Goal: Task Accomplishment & Management: Complete application form

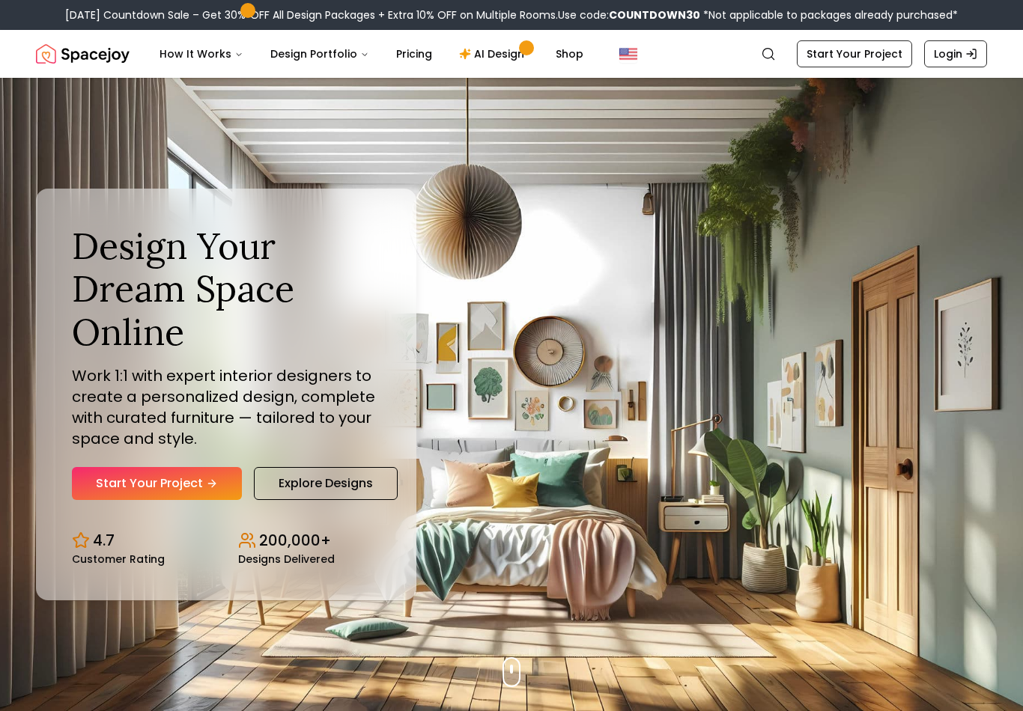
click at [136, 485] on link "Start Your Project" at bounding box center [157, 483] width 170 height 33
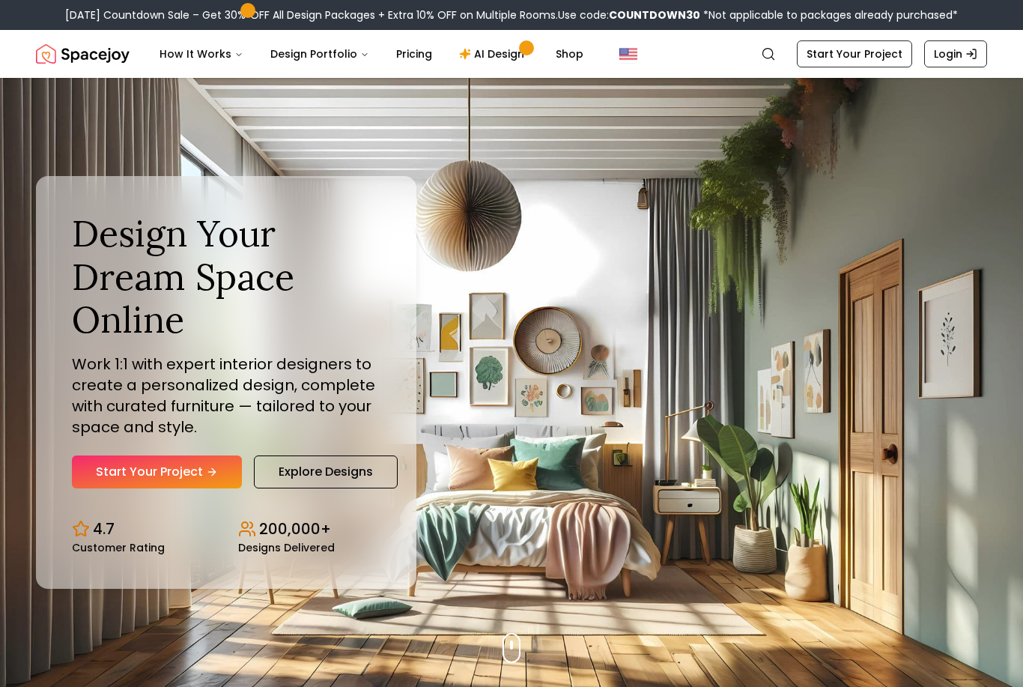
click at [757, 48] on link "Search" at bounding box center [768, 53] width 33 height 27
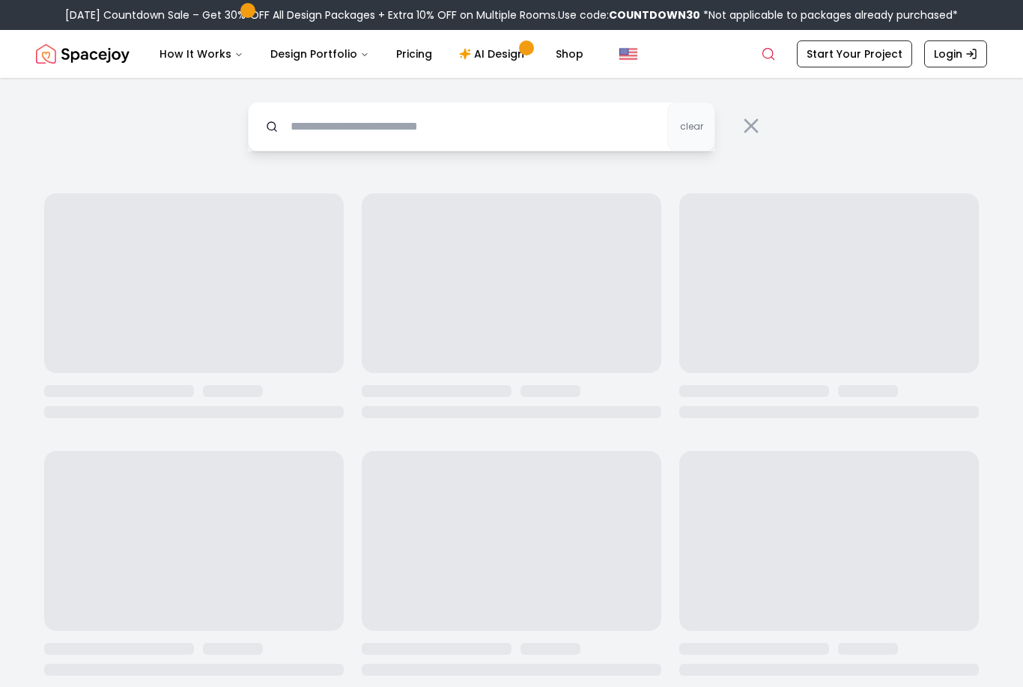
click at [782, 44] on link "Search" at bounding box center [768, 53] width 33 height 27
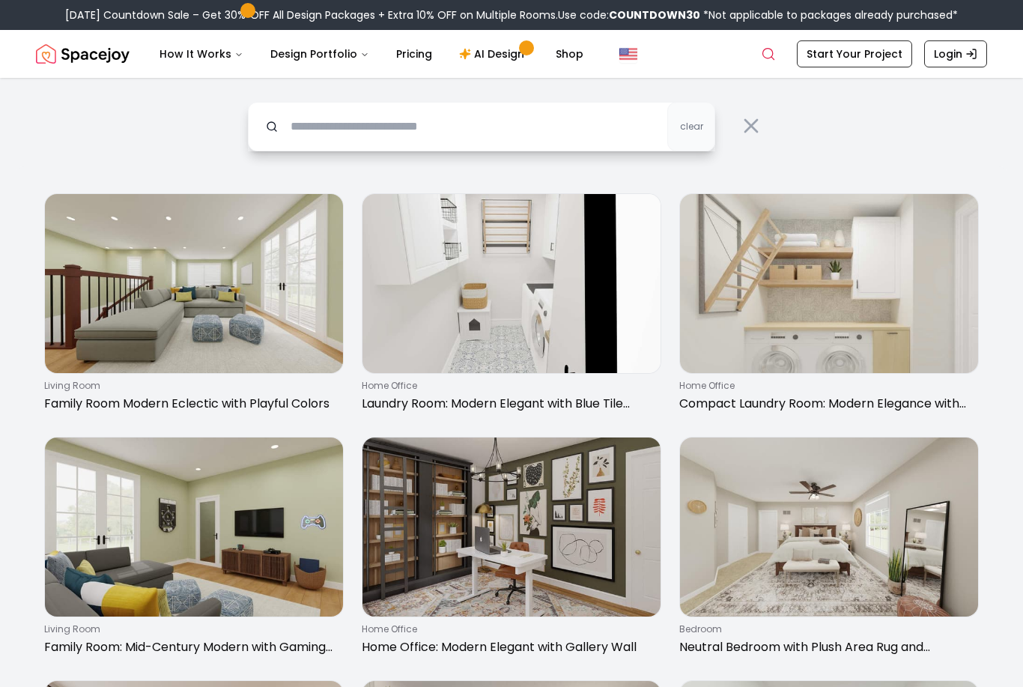
click at [521, 104] on input "text" at bounding box center [481, 126] width 467 height 49
click at [524, 131] on input "text" at bounding box center [481, 126] width 467 height 49
type input "*"
type input "********"
click at [513, 63] on link "AI Design" at bounding box center [494, 54] width 94 height 30
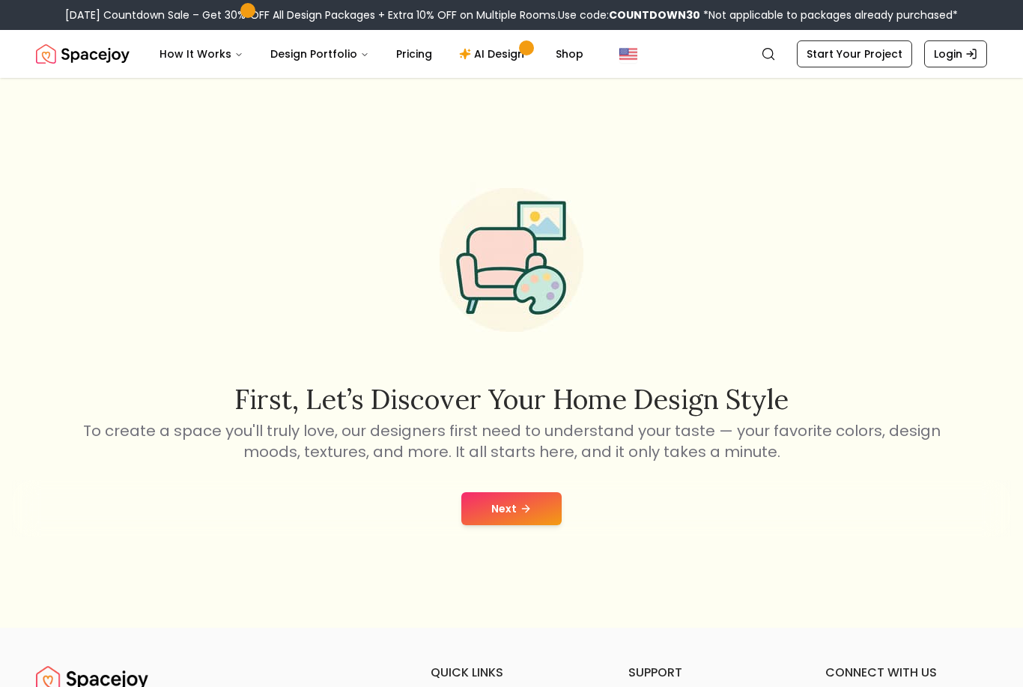
click at [511, 525] on button "Next" at bounding box center [511, 508] width 100 height 33
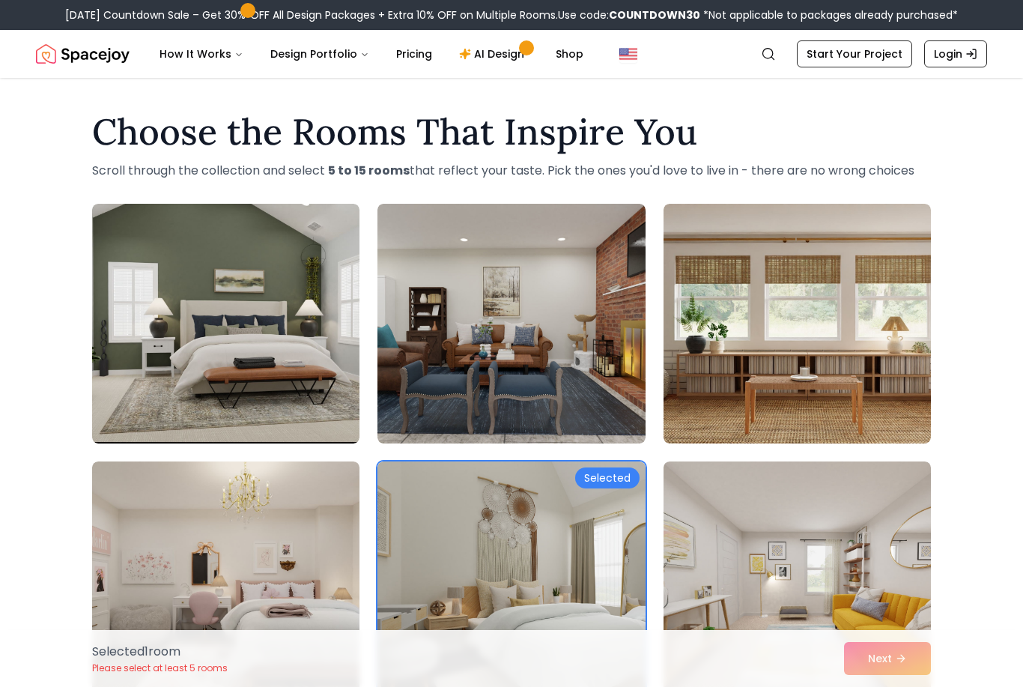
click at [771, 50] on icon "Global" at bounding box center [768, 53] width 15 height 15
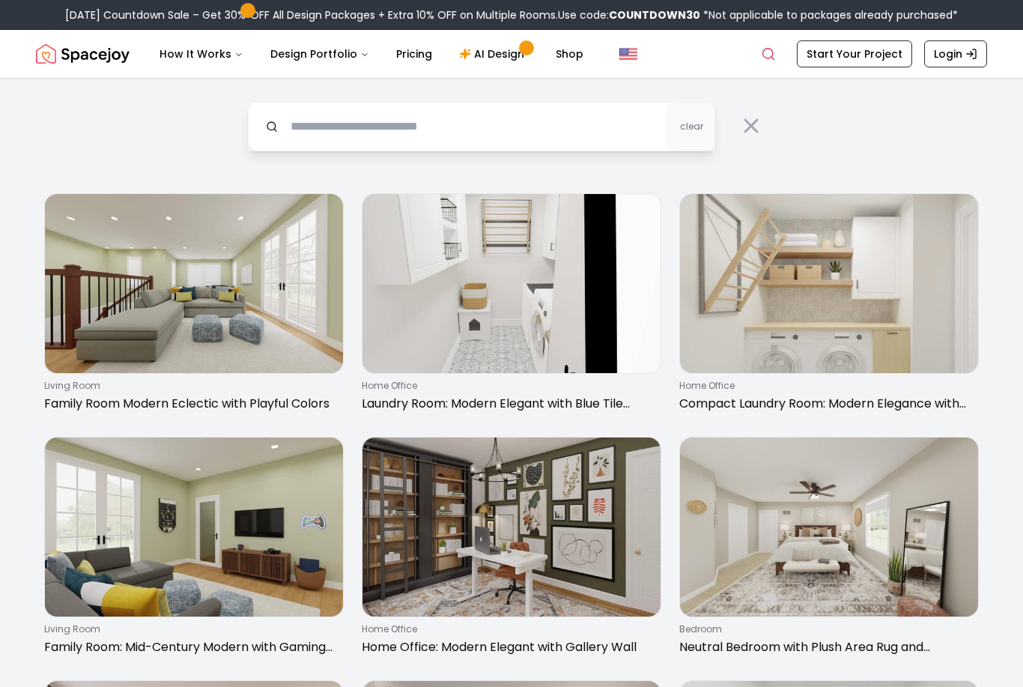
click at [591, 112] on input "text" at bounding box center [481, 126] width 467 height 49
type input "**********"
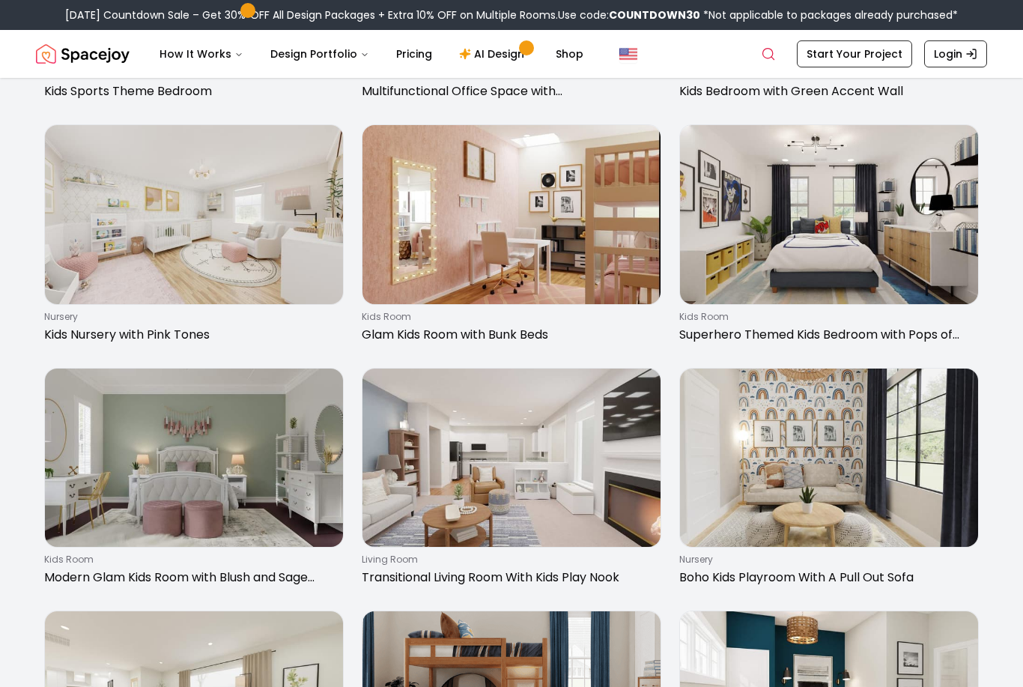
scroll to position [1529, 0]
click at [616, 225] on img at bounding box center [511, 214] width 298 height 179
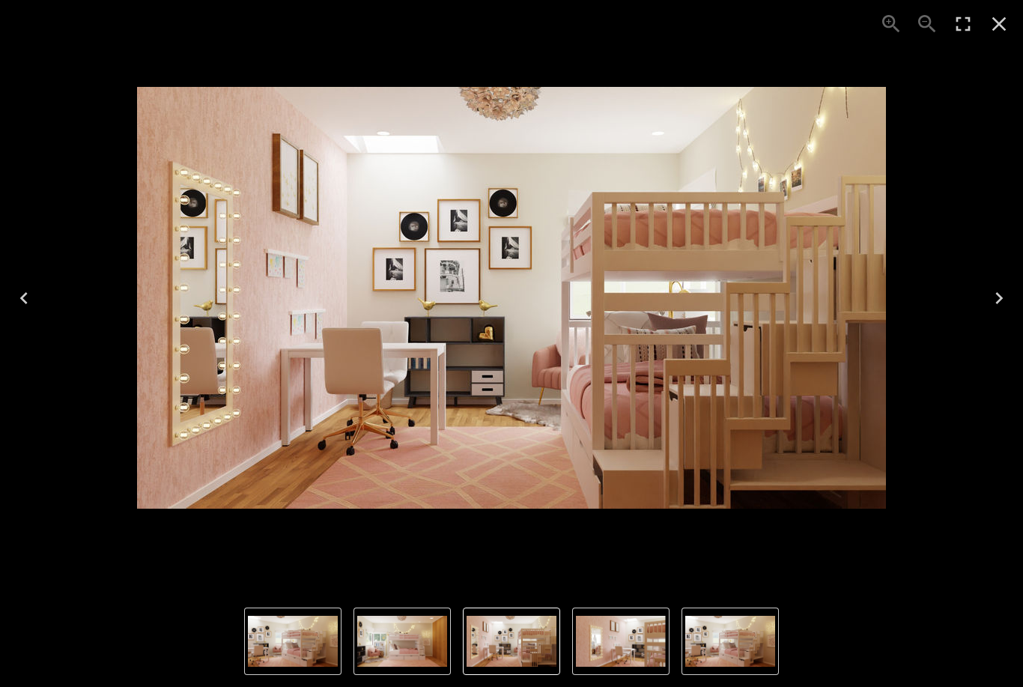
click at [989, 299] on icon "Next" at bounding box center [999, 298] width 24 height 24
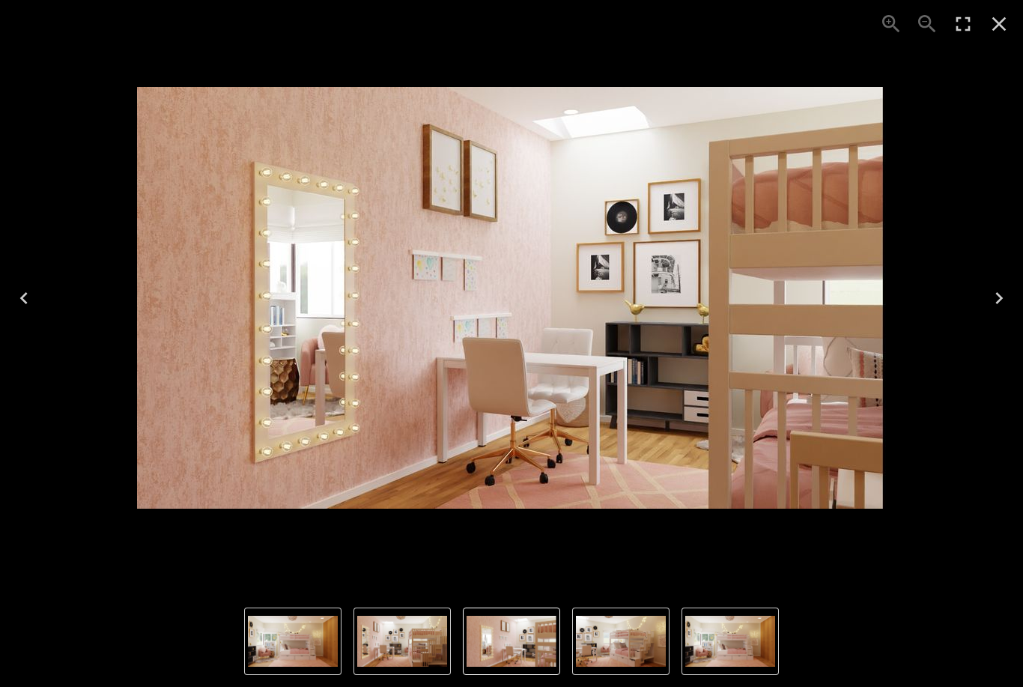
click at [28, 290] on icon "Previous" at bounding box center [24, 298] width 24 height 24
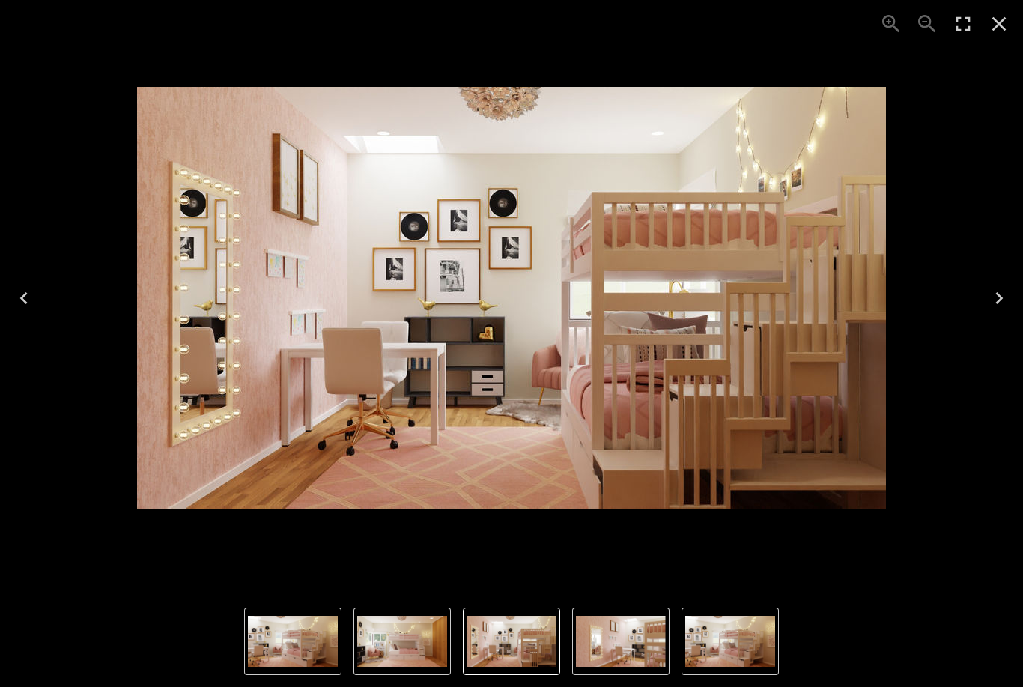
click at [526, 370] on img "4 of 4" at bounding box center [511, 298] width 749 height 422
click at [996, 25] on icon "Close" at bounding box center [999, 24] width 24 height 24
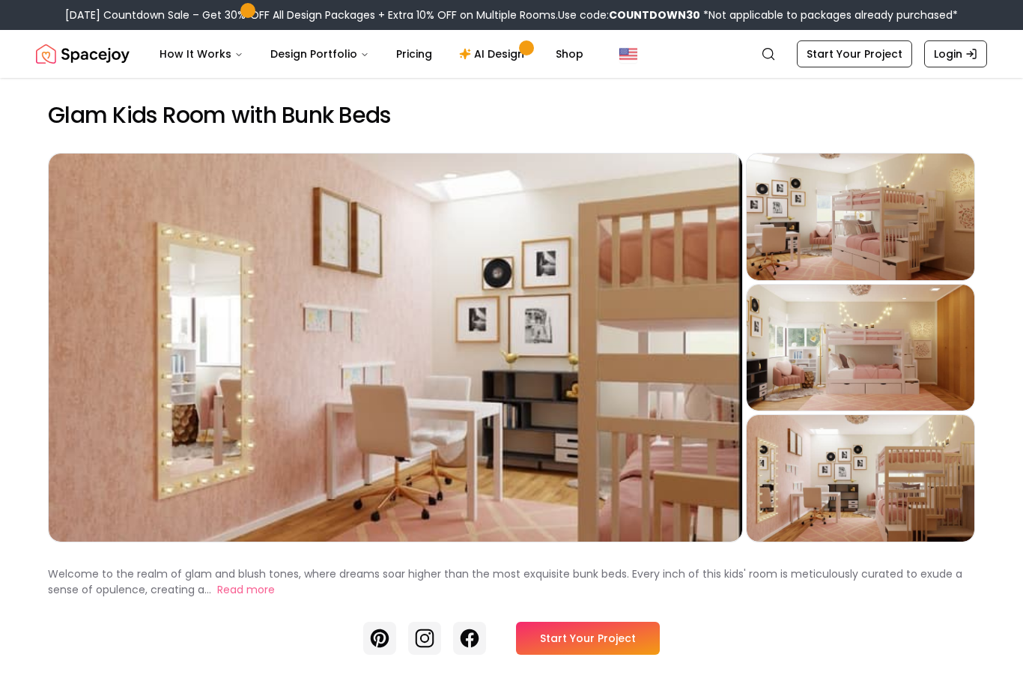
click at [601, 492] on div "Preview" at bounding box center [396, 348] width 694 height 388
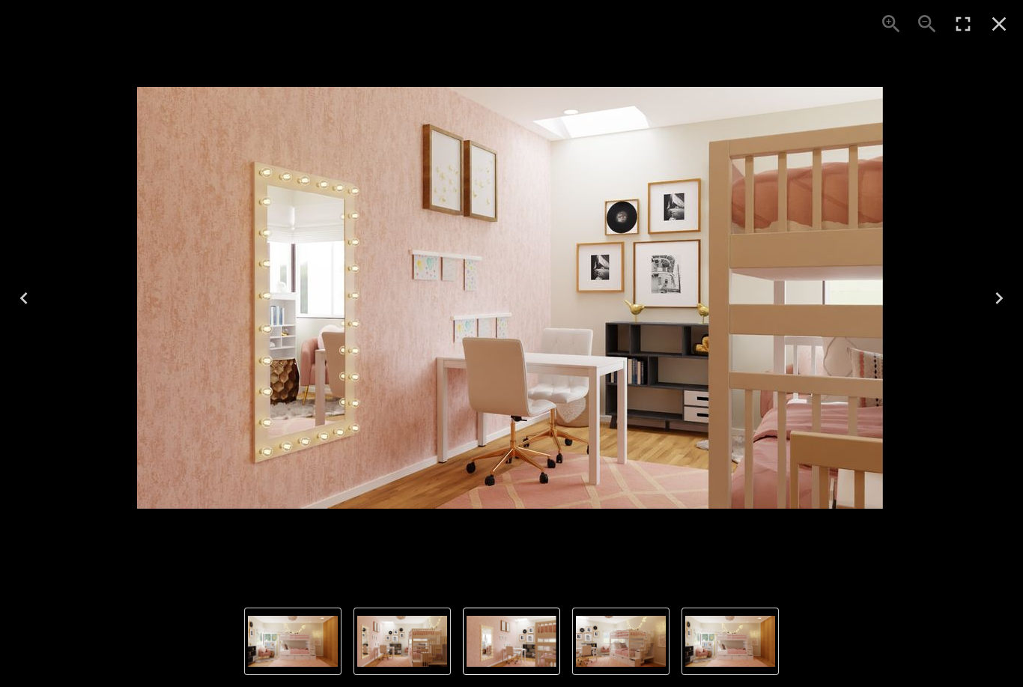
click at [801, 574] on div "1 of 4" at bounding box center [511, 297] width 999 height 571
click at [711, 377] on img "1 of 4" at bounding box center [511, 298] width 749 height 422
click at [19, 289] on icon "Previous" at bounding box center [24, 298] width 24 height 24
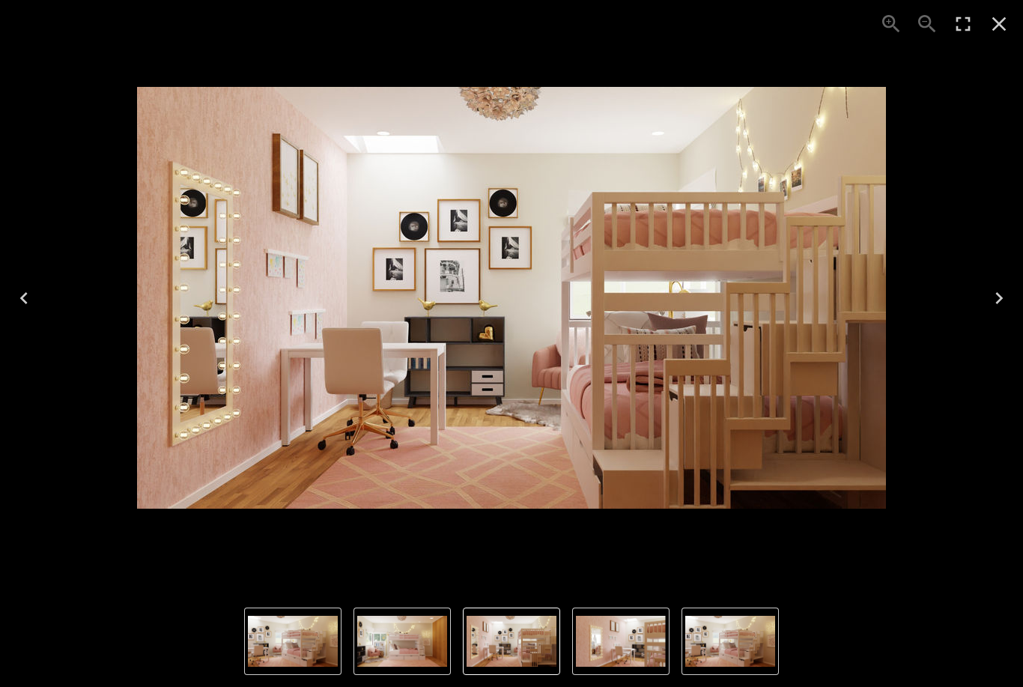
click at [36, 303] on button "Previous" at bounding box center [24, 298] width 48 height 60
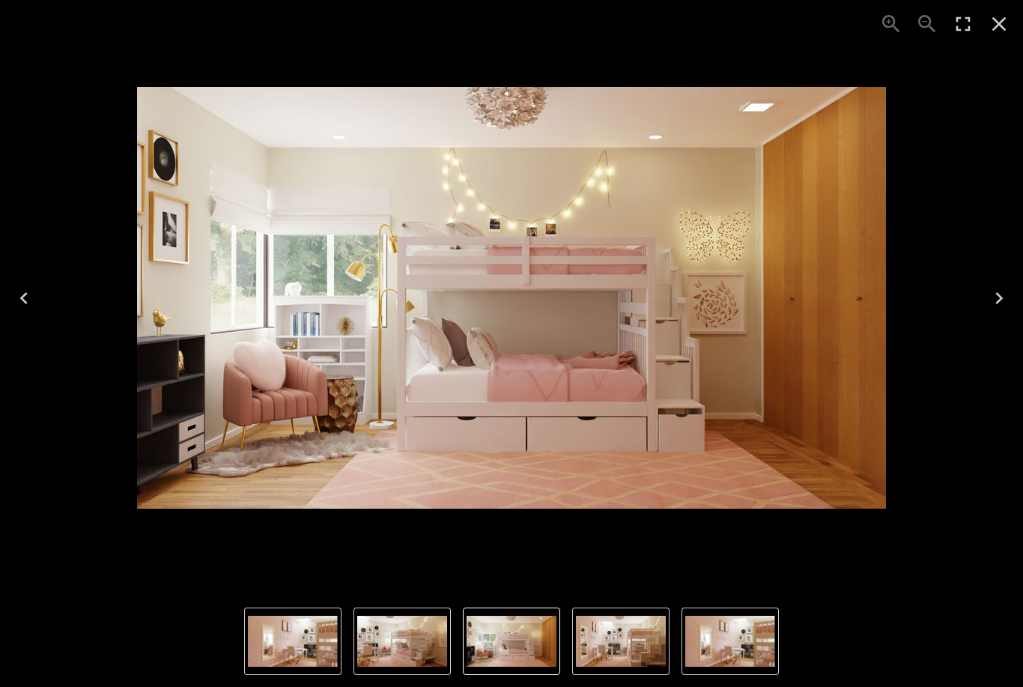
click at [35, 302] on icon "Previous" at bounding box center [24, 298] width 24 height 24
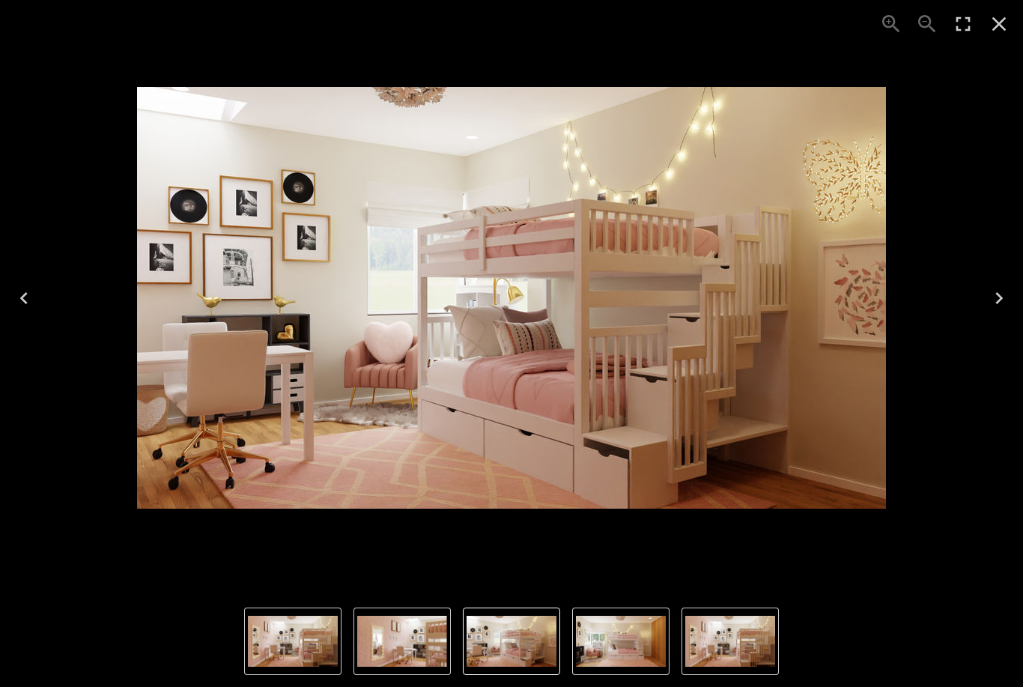
click at [993, 25] on icon "Close" at bounding box center [999, 24] width 24 height 24
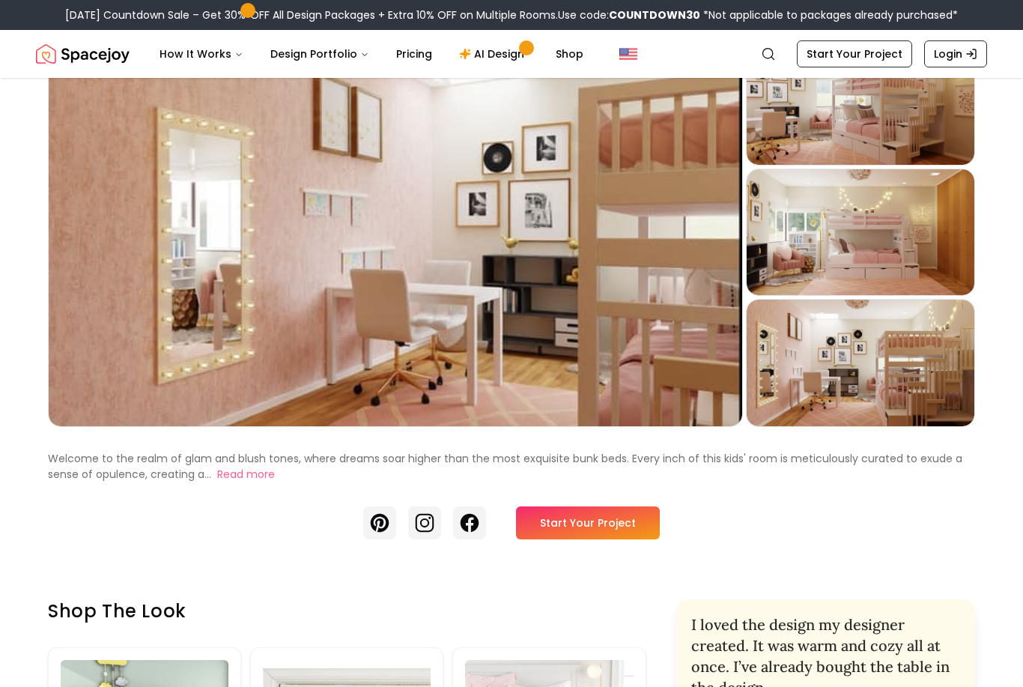
scroll to position [115, 0]
click at [596, 529] on link "Start Your Project" at bounding box center [588, 523] width 144 height 33
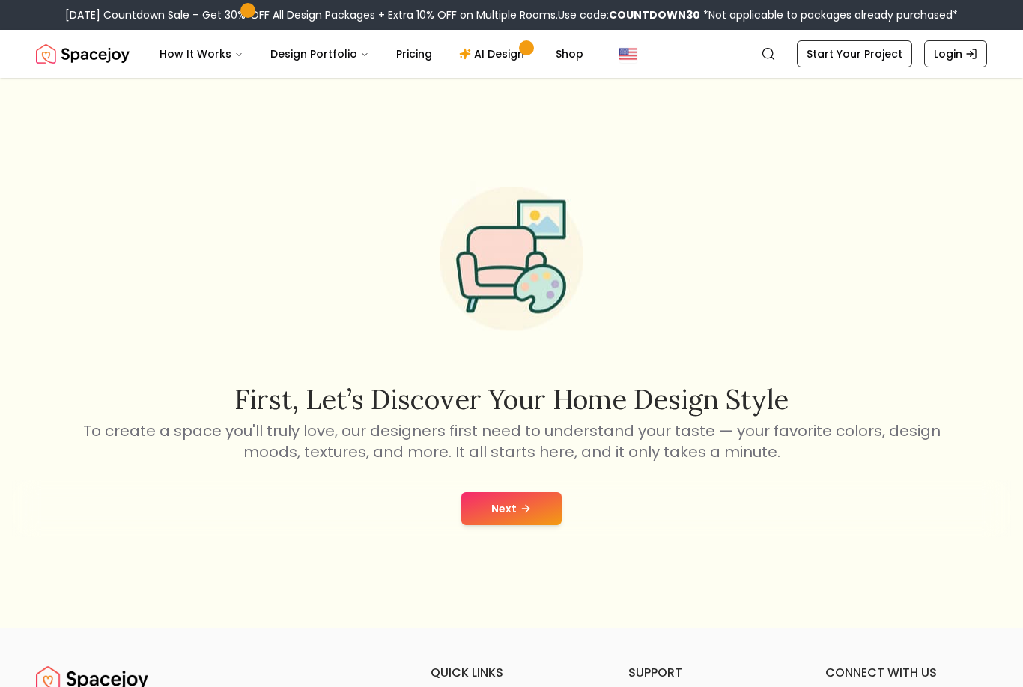
click at [535, 515] on button "Next" at bounding box center [511, 508] width 100 height 33
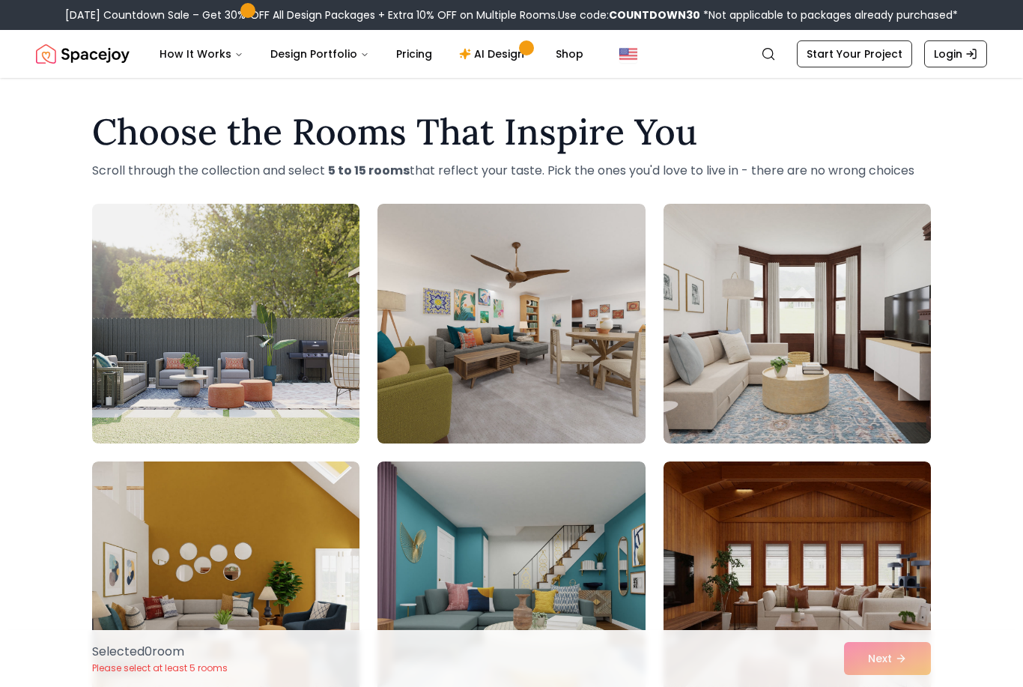
click at [751, 55] on nav "Spacejoy Search How It Works Design Portfolio Pricing AI Design Shop Search Sta…" at bounding box center [511, 54] width 951 height 48
click at [774, 46] on icon "Global" at bounding box center [768, 53] width 15 height 15
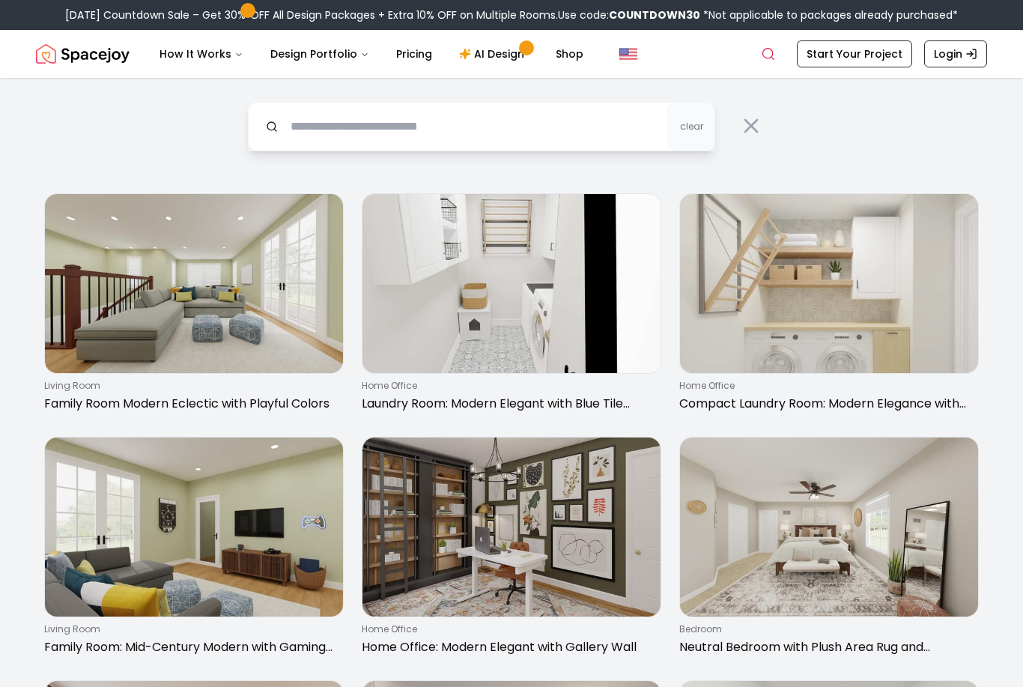
click at [570, 130] on input "text" at bounding box center [481, 126] width 467 height 49
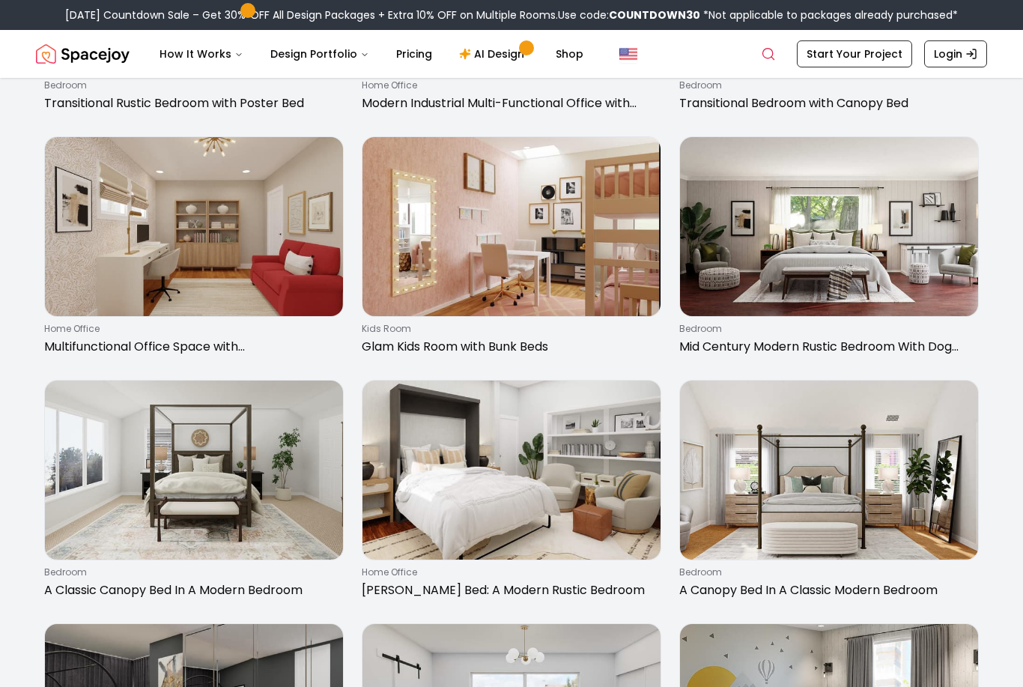
scroll to position [786, 0]
click at [562, 264] on img at bounding box center [511, 227] width 298 height 179
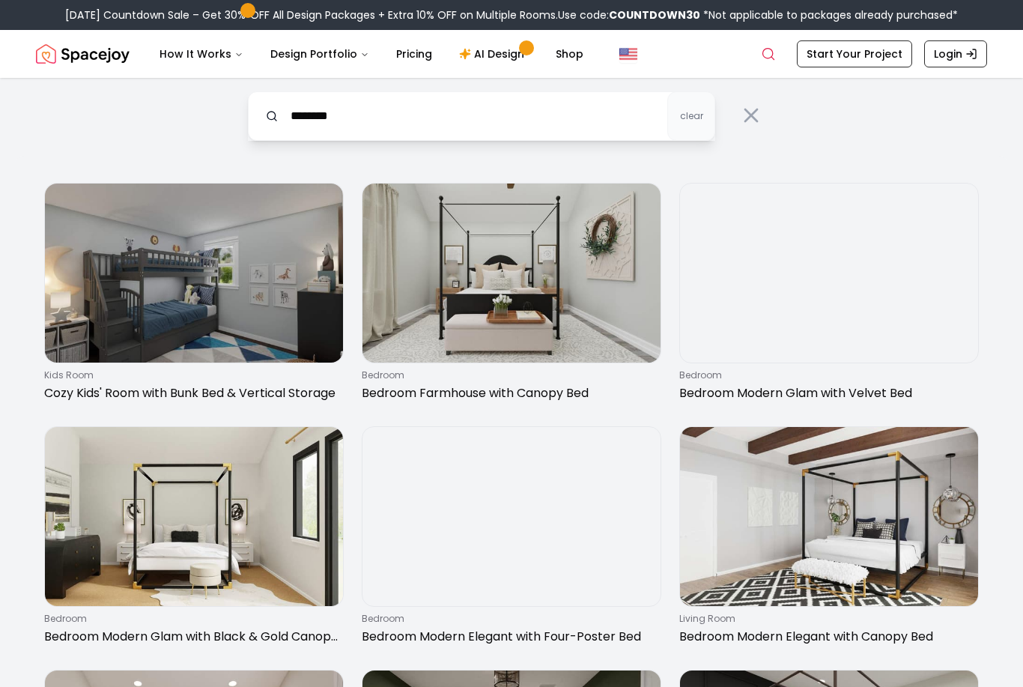
scroll to position [0, 0]
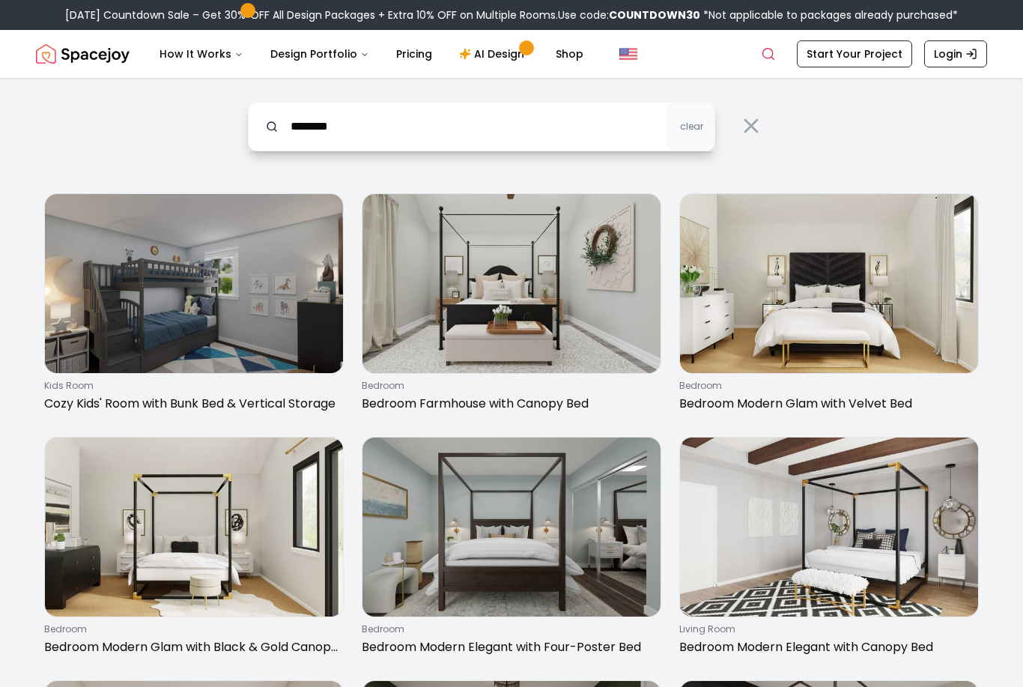
click at [468, 118] on input "********" at bounding box center [481, 126] width 467 height 49
type input "**********"
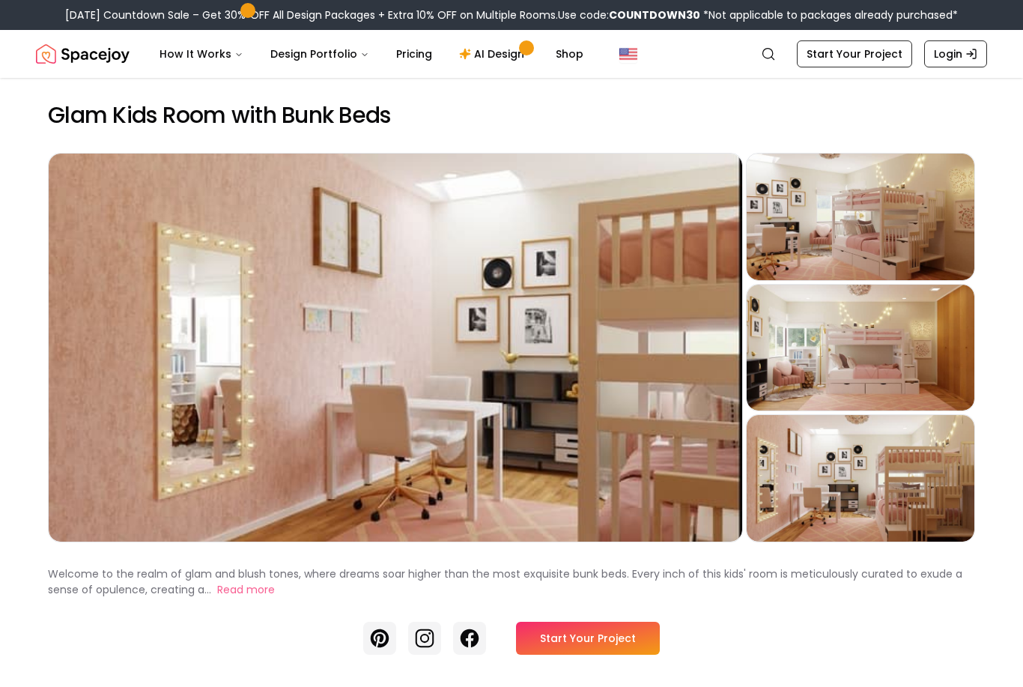
click at [769, 58] on icon "Global" at bounding box center [768, 53] width 15 height 15
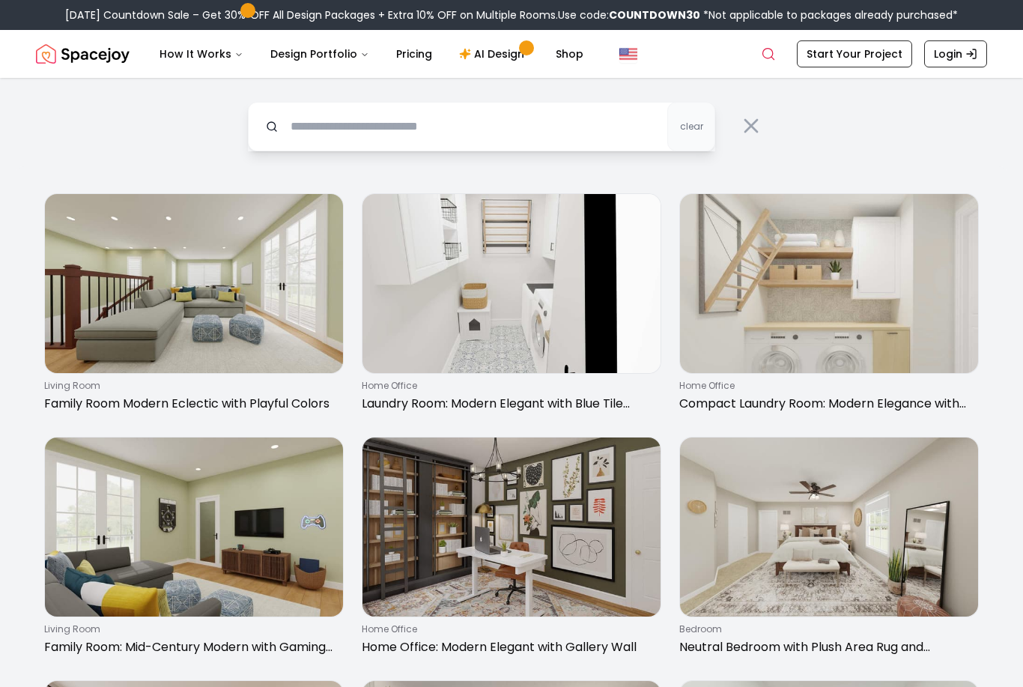
click at [544, 129] on input "text" at bounding box center [481, 126] width 467 height 49
type input "**********"
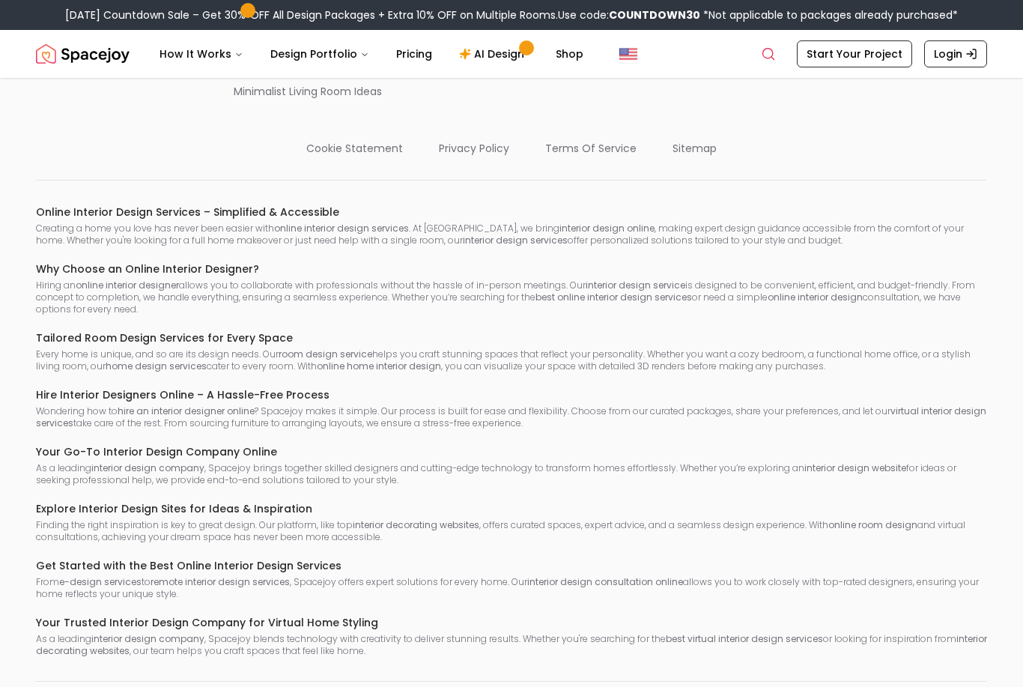
scroll to position [1120, 0]
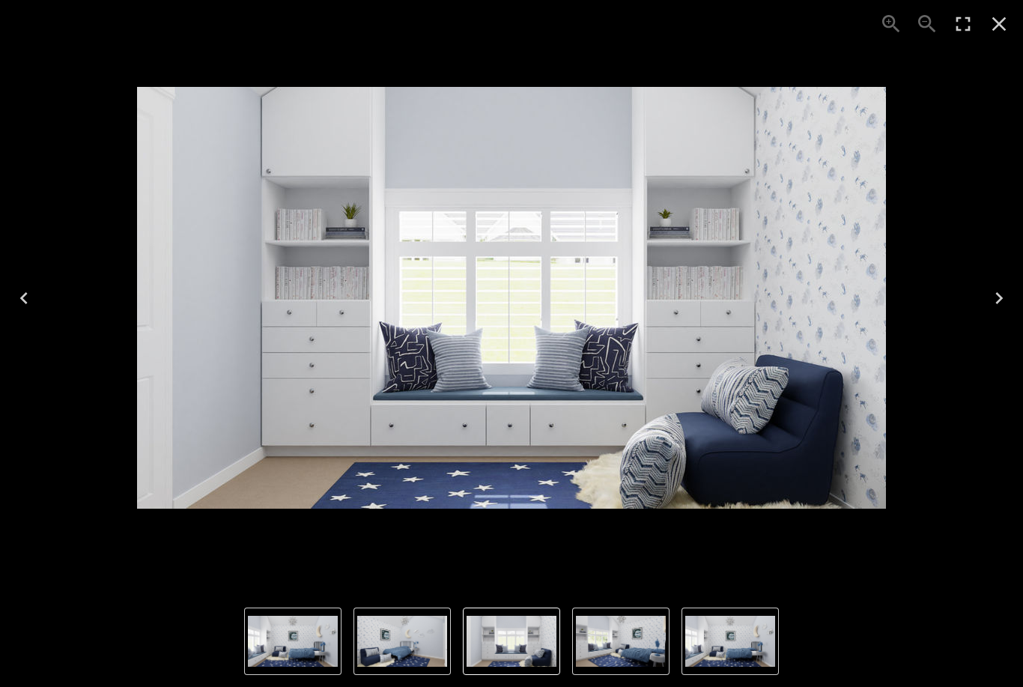
click at [999, 303] on icon "Next" at bounding box center [999, 298] width 24 height 24
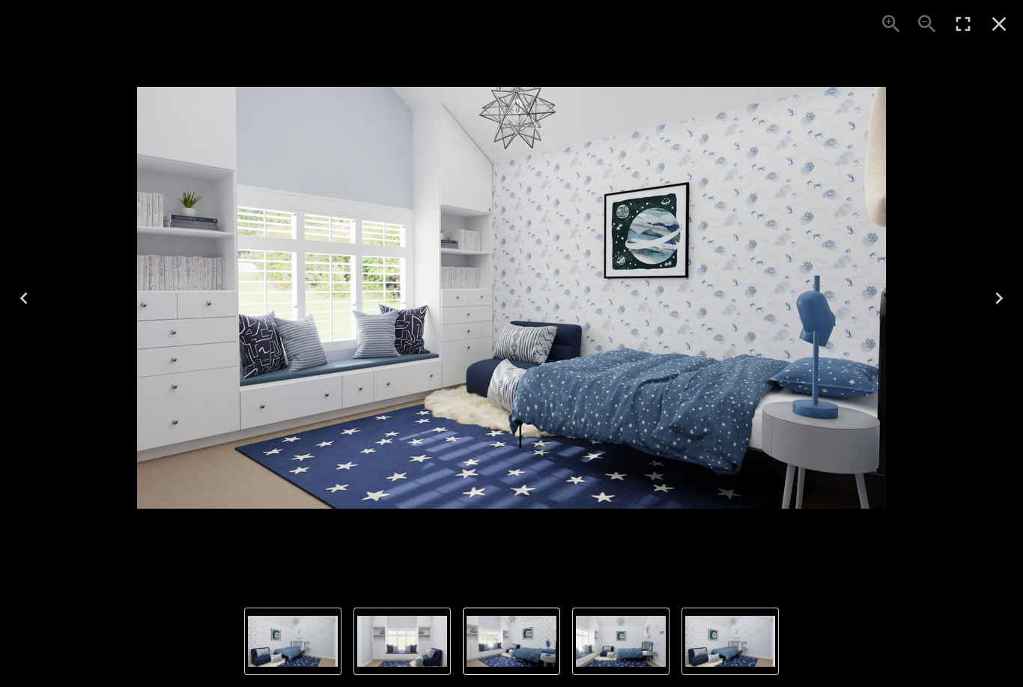
click at [999, 300] on icon "Next" at bounding box center [998, 298] width 7 height 12
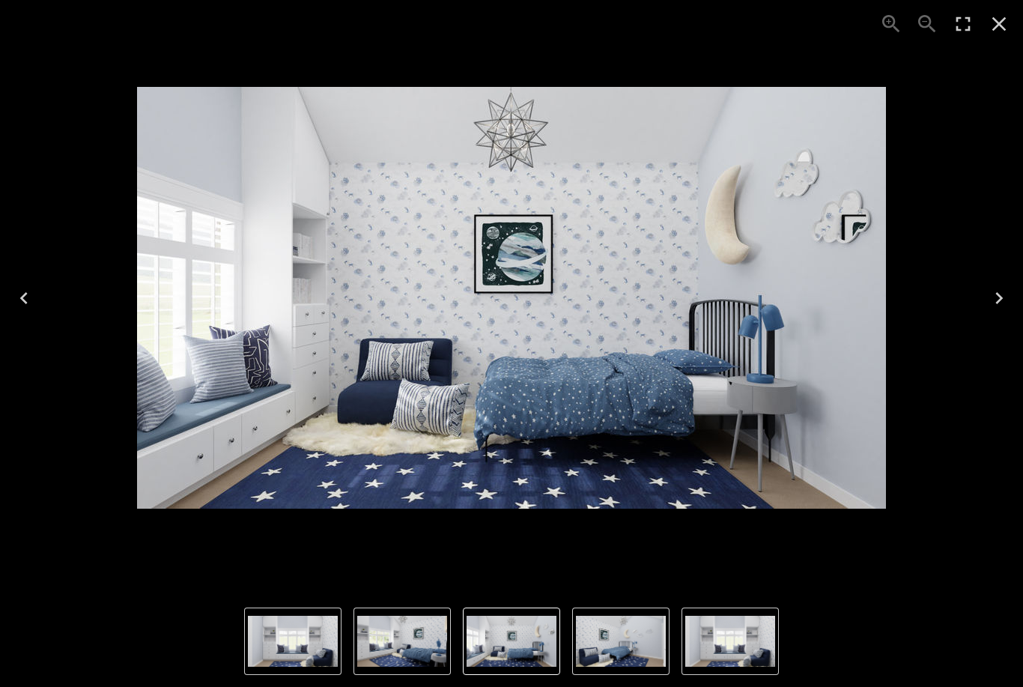
click at [1011, 293] on button "Next" at bounding box center [999, 298] width 48 height 60
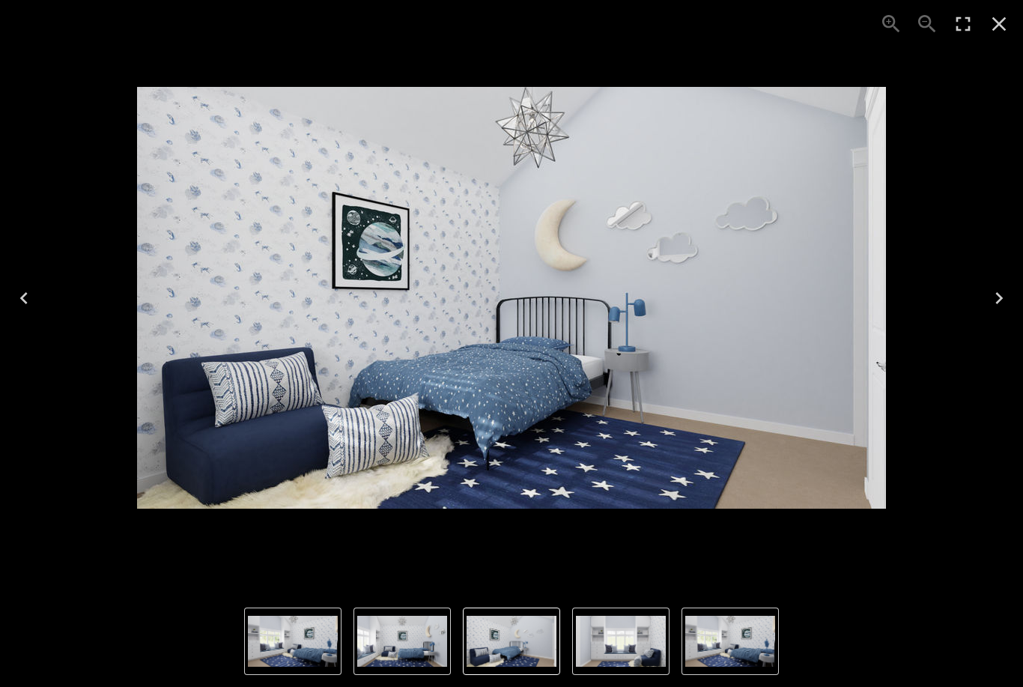
click at [998, 291] on icon "Next" at bounding box center [999, 298] width 24 height 24
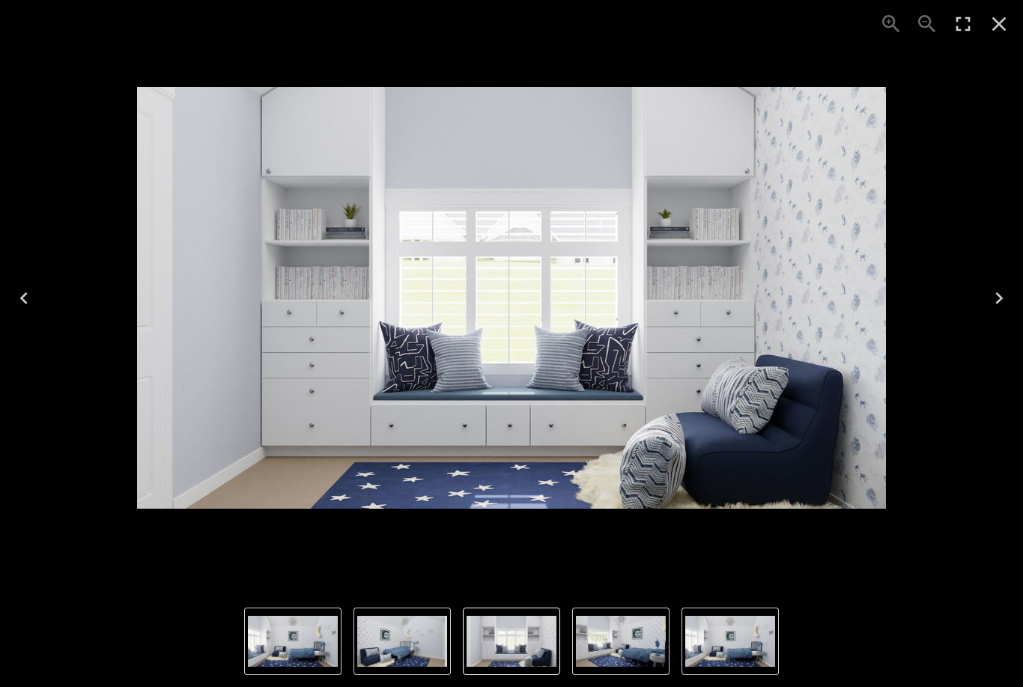
click at [986, 288] on button "Next" at bounding box center [999, 298] width 48 height 60
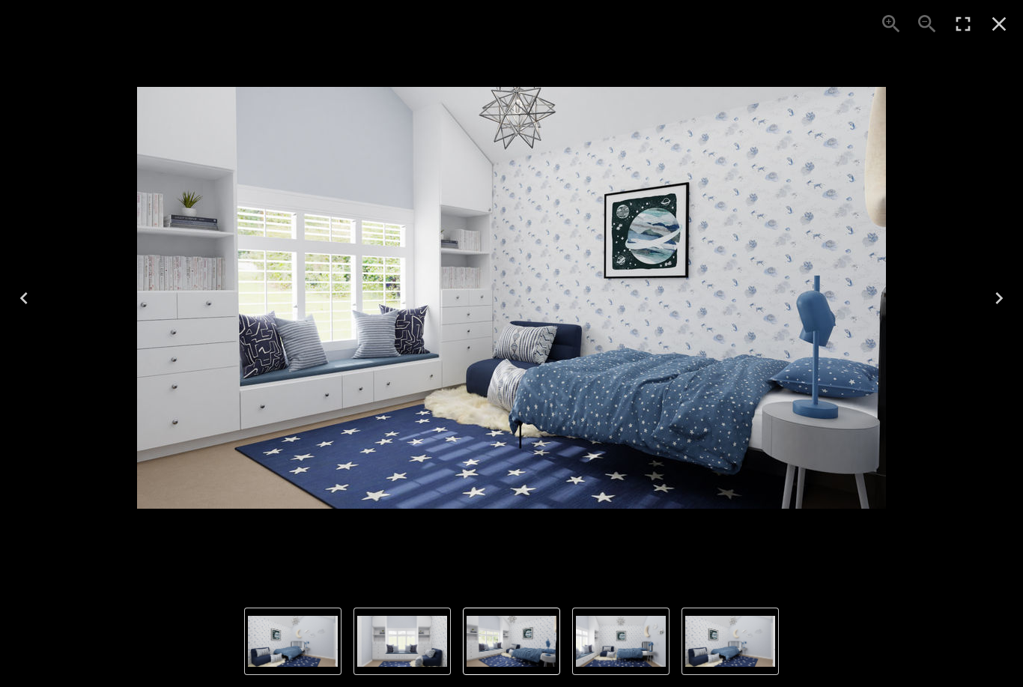
click at [986, 286] on button "Next" at bounding box center [999, 298] width 48 height 60
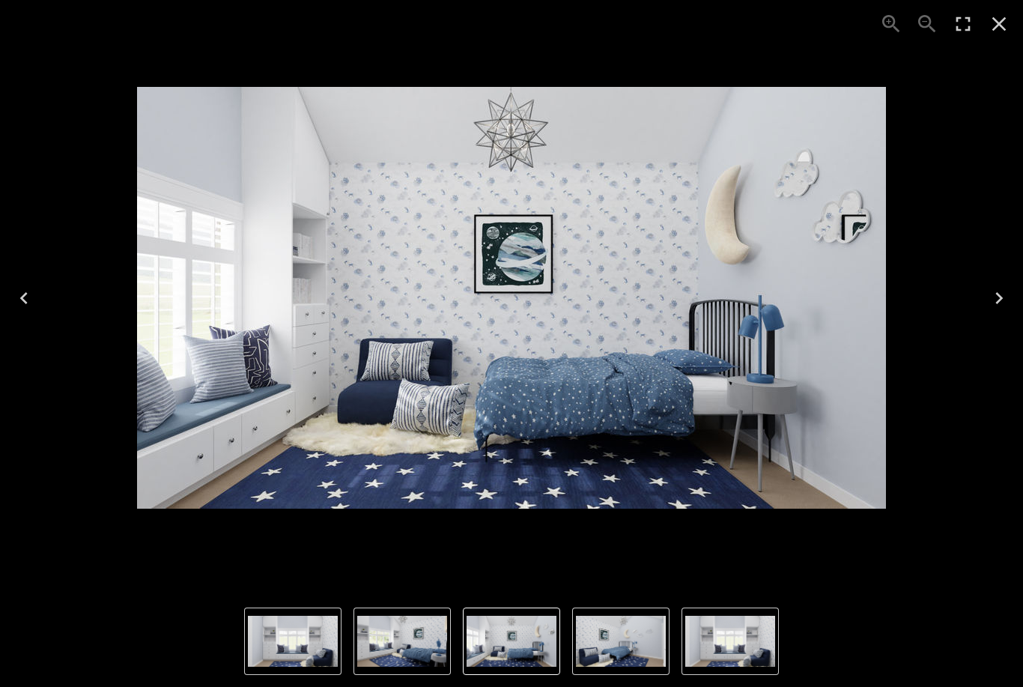
click at [986, 286] on button "Next" at bounding box center [999, 298] width 48 height 60
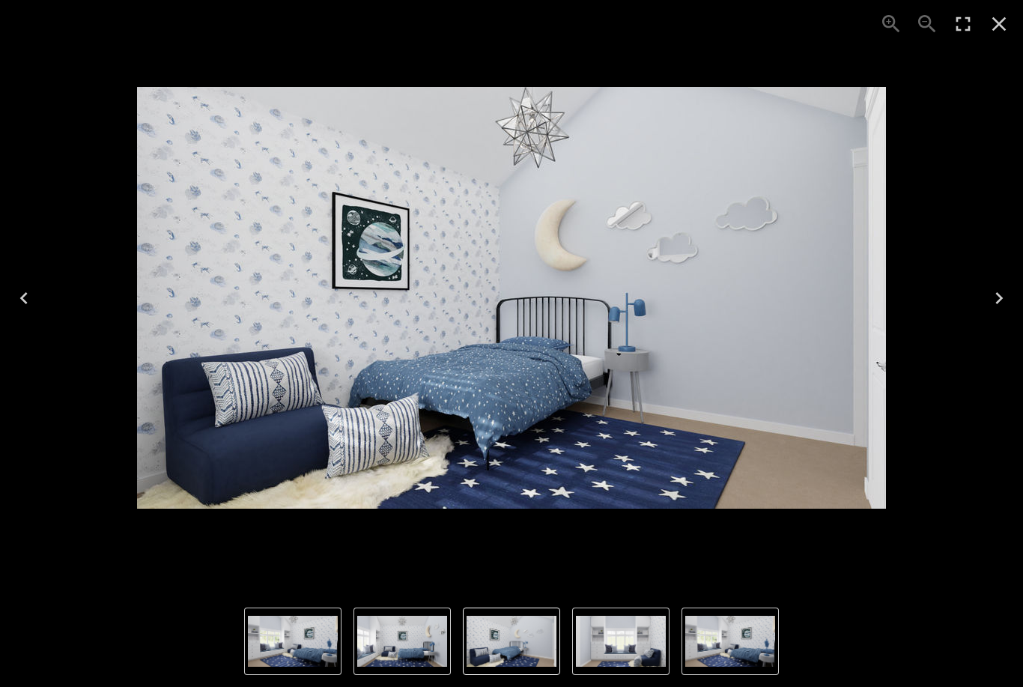
click at [988, 297] on icon "Next" at bounding box center [999, 298] width 24 height 24
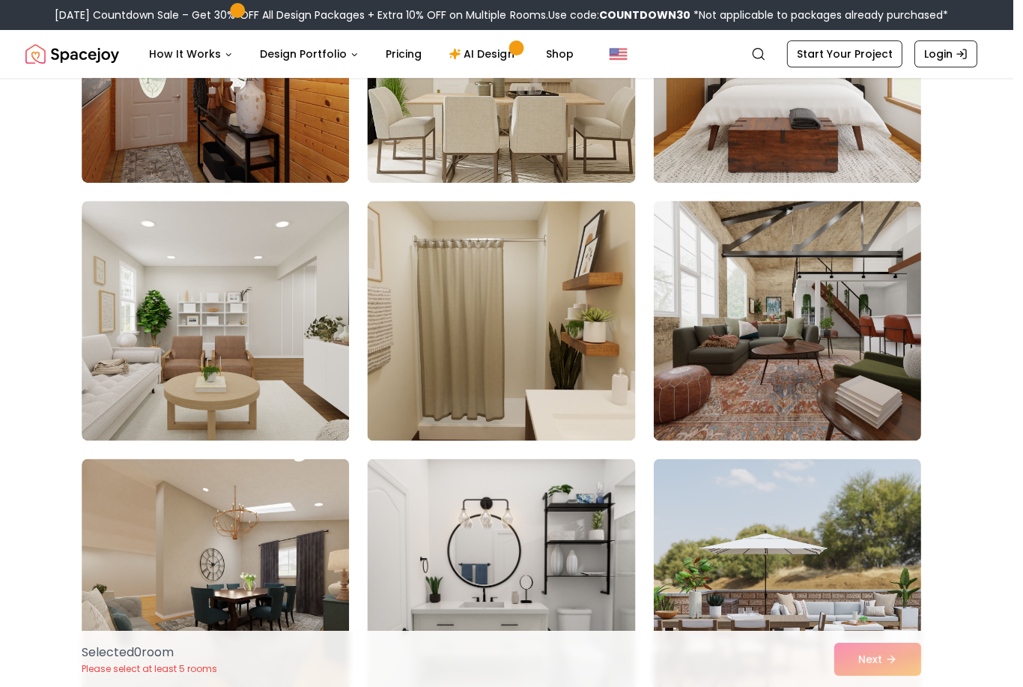
scroll to position [2066, 1]
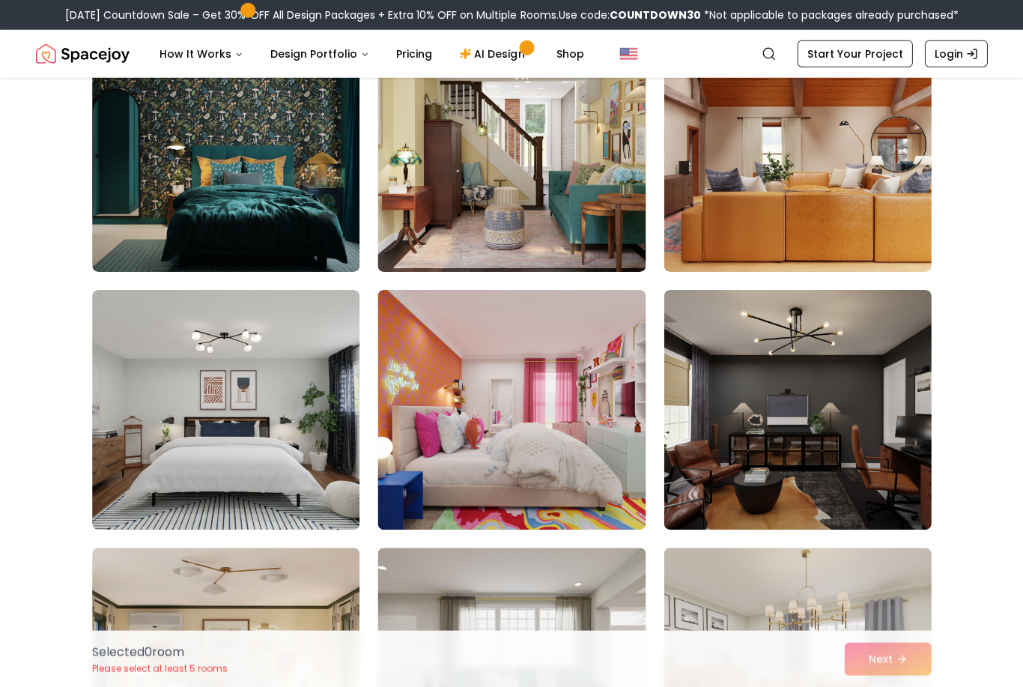
click at [585, 474] on img at bounding box center [510, 410] width 267 height 240
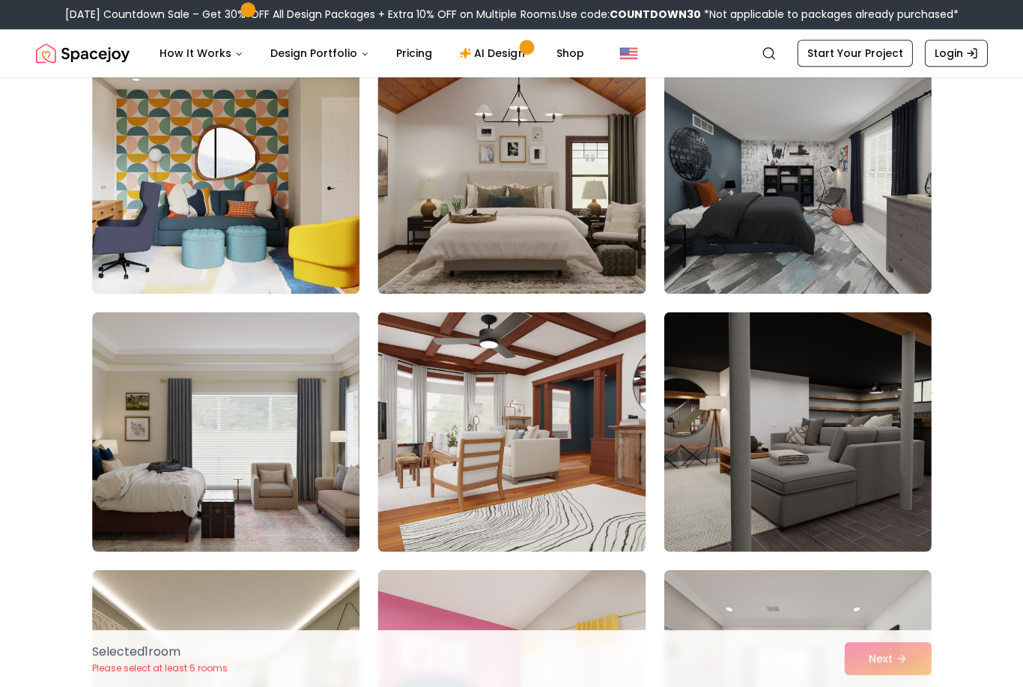
scroll to position [7358, 0]
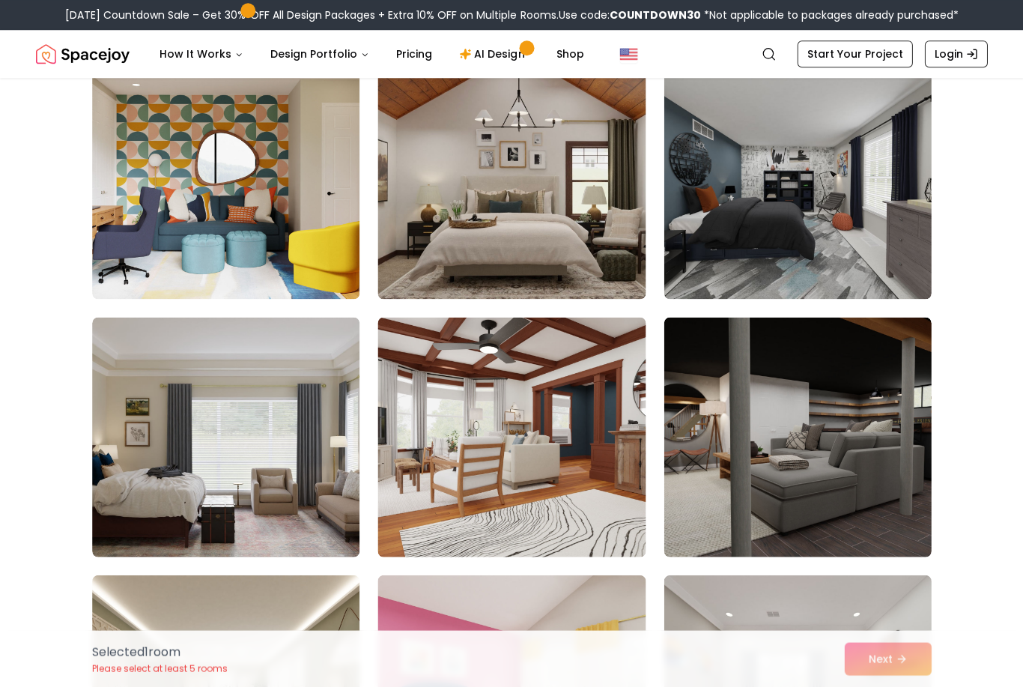
click at [904, 686] on div "Selected 1 room Please select at least 5 rooms Next" at bounding box center [511, 658] width 863 height 57
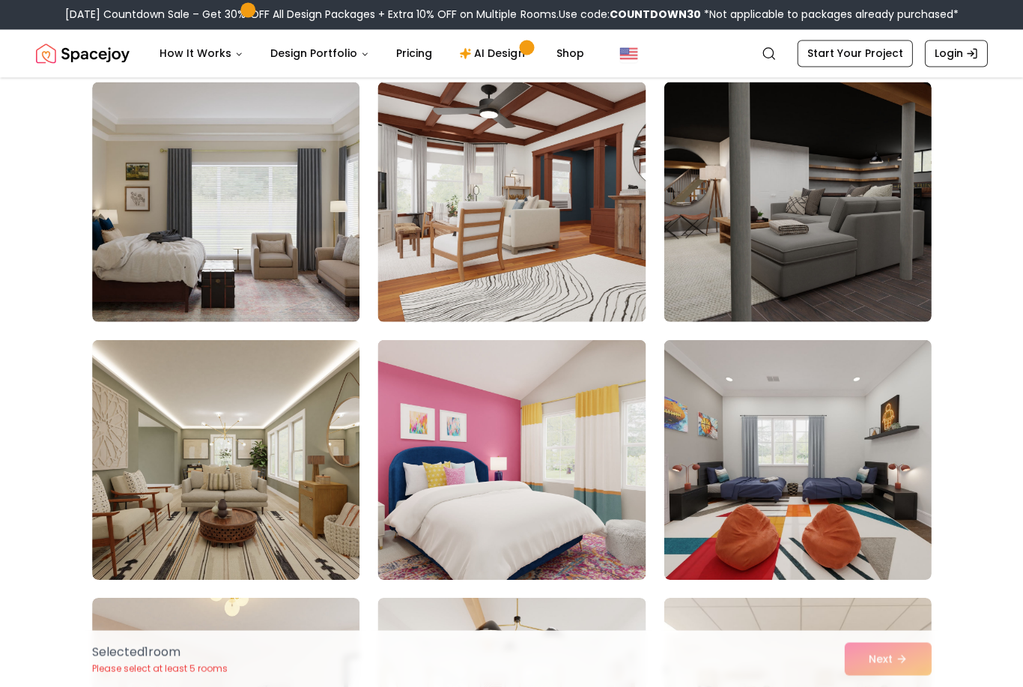
scroll to position [7593, 0]
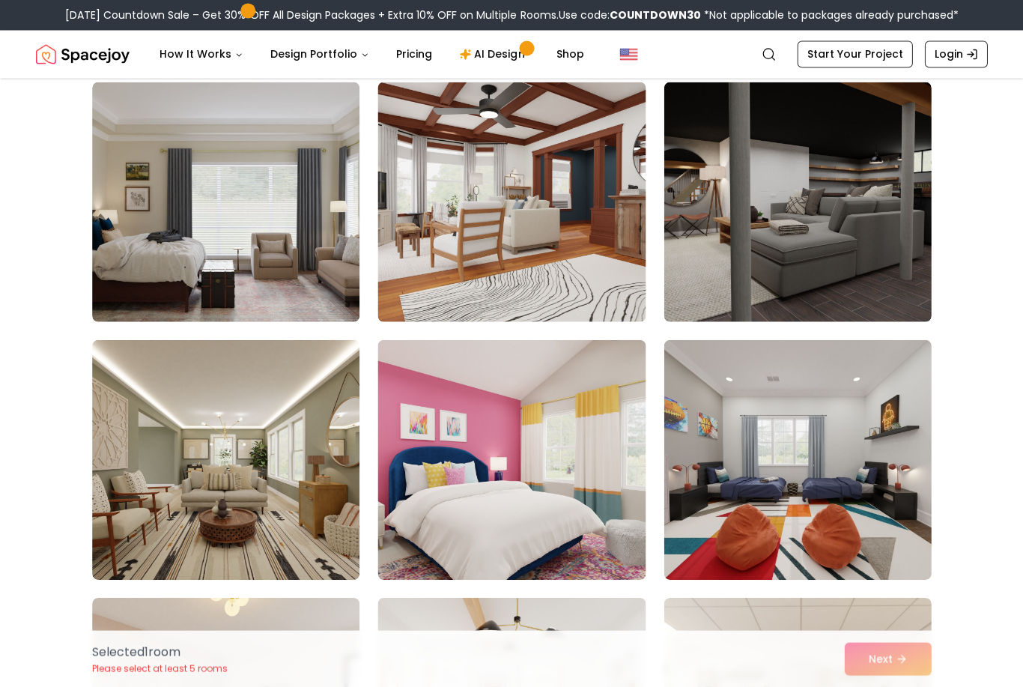
click at [428, 487] on img at bounding box center [510, 459] width 267 height 240
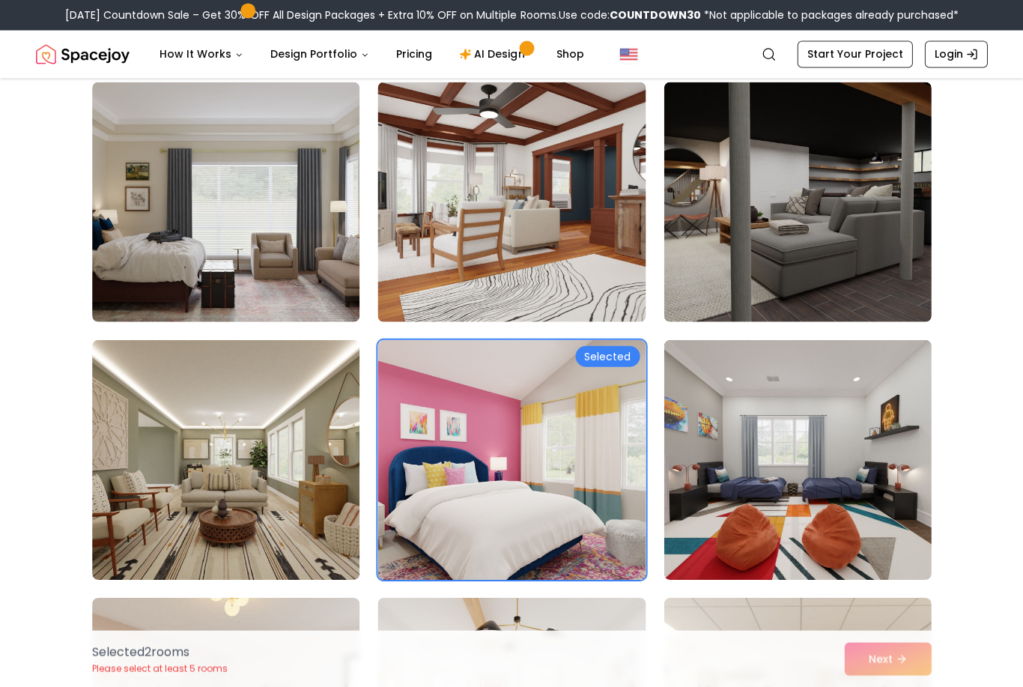
click at [401, 502] on img at bounding box center [510, 459] width 267 height 240
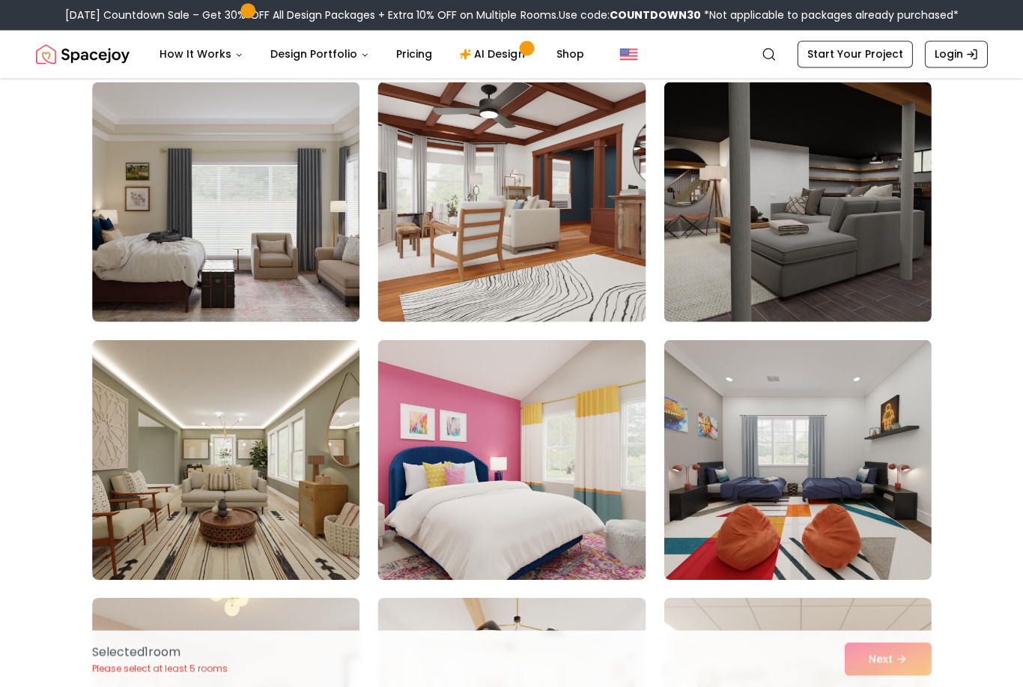
click at [491, 485] on img at bounding box center [510, 459] width 267 height 240
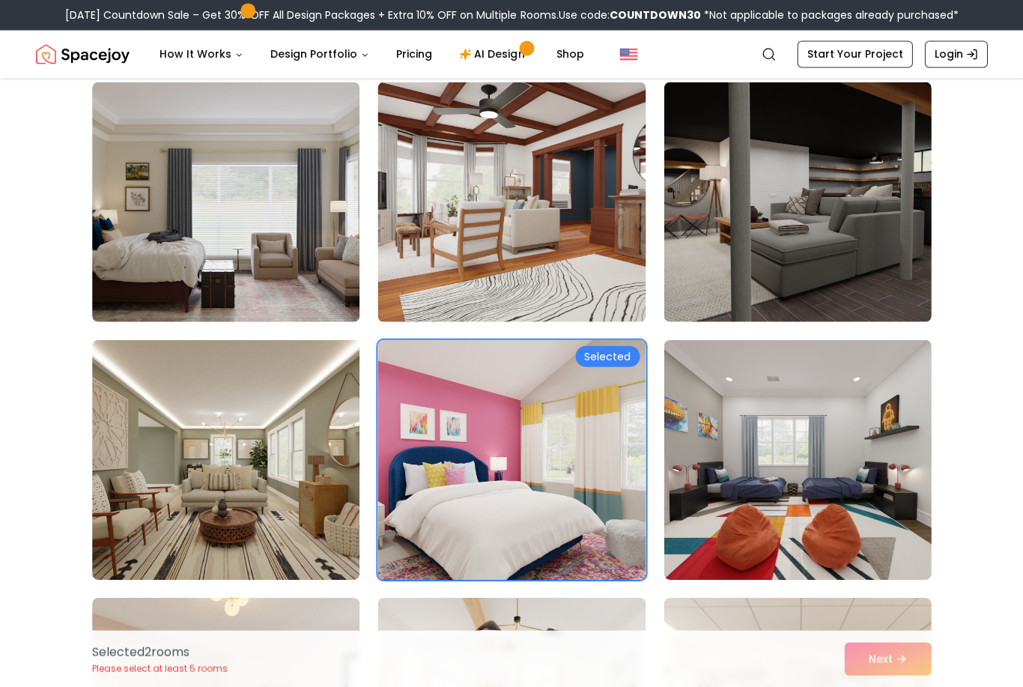
click at [896, 686] on div "Selected 2 room s Please select at least 5 rooms Next" at bounding box center [511, 658] width 863 height 57
click at [893, 686] on div "Selected 2 room s Please select at least 5 rooms Next" at bounding box center [511, 658] width 863 height 57
click at [892, 686] on div "Selected 2 room s Please select at least 5 rooms Next" at bounding box center [511, 658] width 863 height 57
click at [886, 686] on div "Selected 2 room s Please select at least 5 rooms Next" at bounding box center [511, 658] width 863 height 57
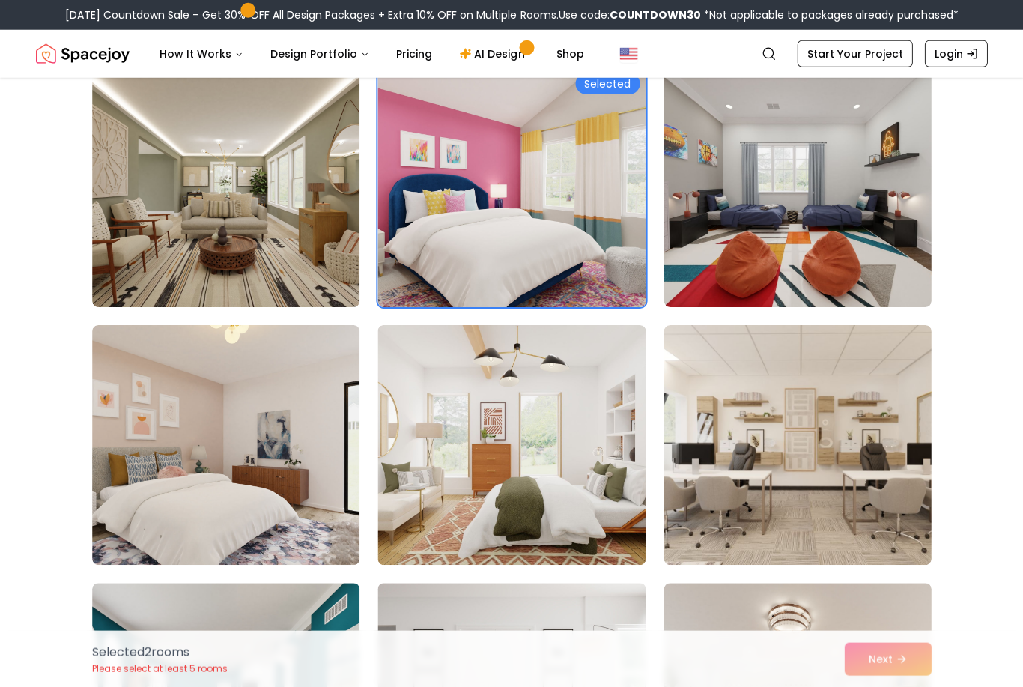
click at [784, 256] on img at bounding box center [797, 187] width 267 height 240
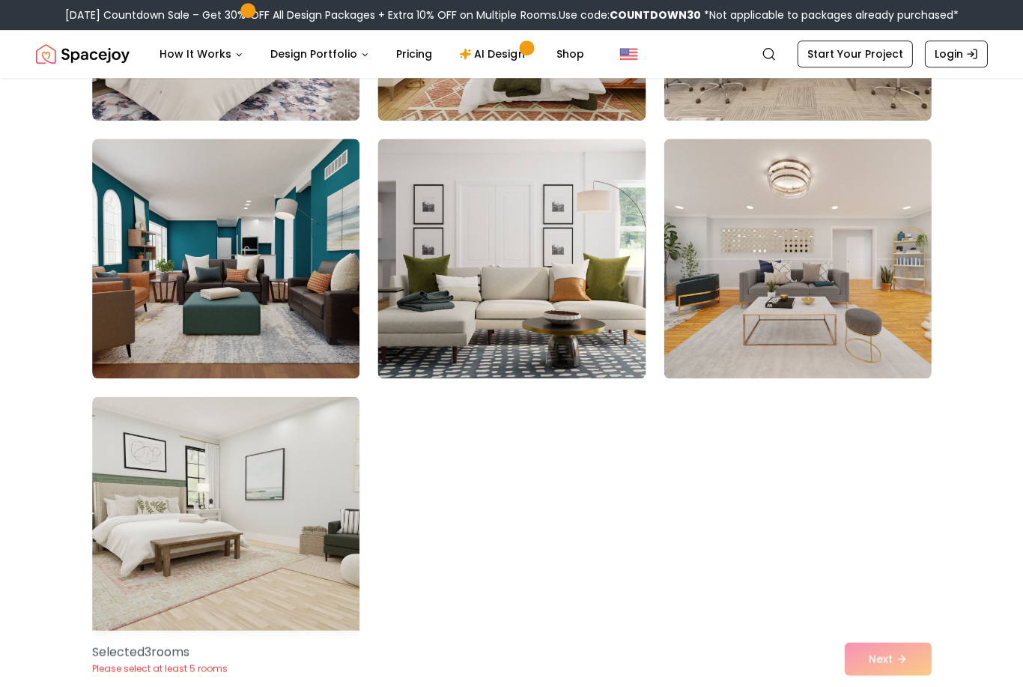
scroll to position [8309, 0]
click at [222, 487] on img at bounding box center [225, 516] width 267 height 240
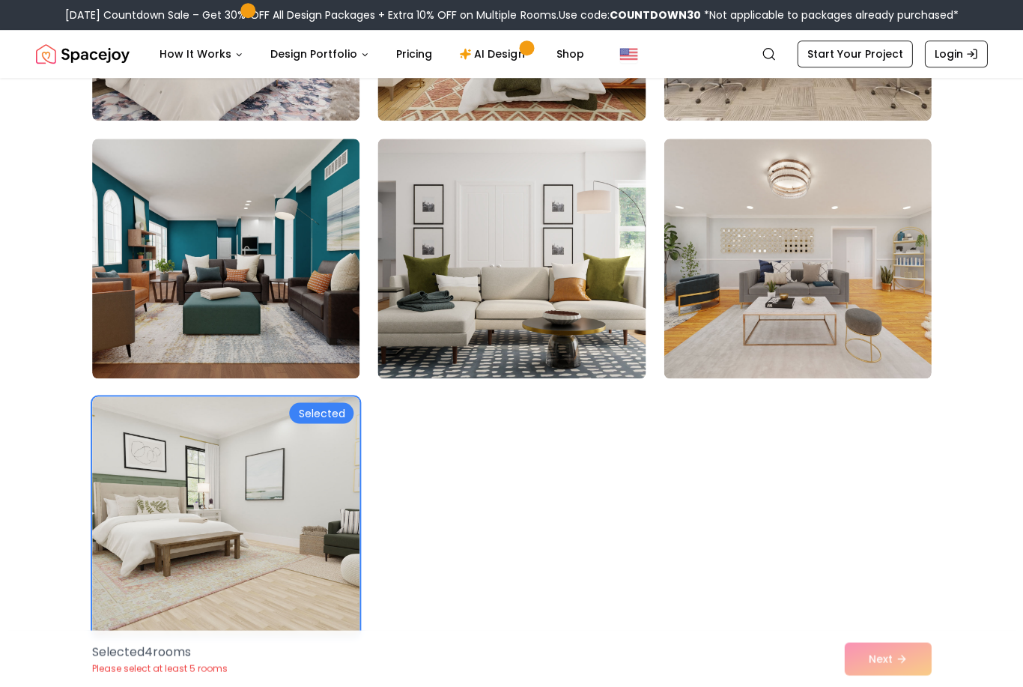
click at [837, 265] on img at bounding box center [797, 259] width 267 height 240
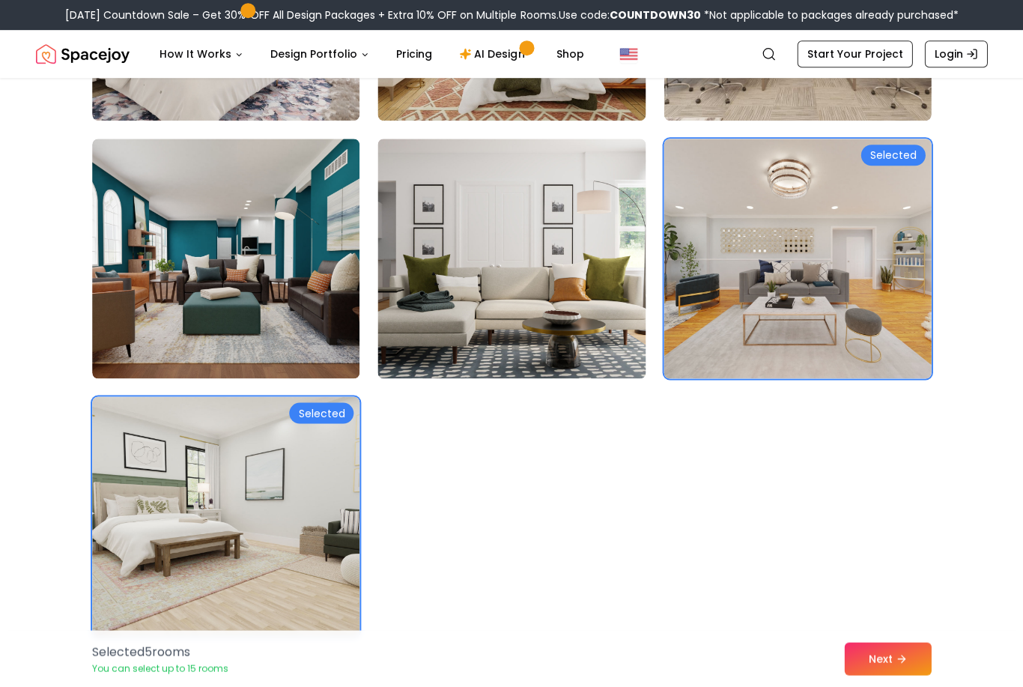
click at [891, 661] on button "Next" at bounding box center [887, 658] width 87 height 33
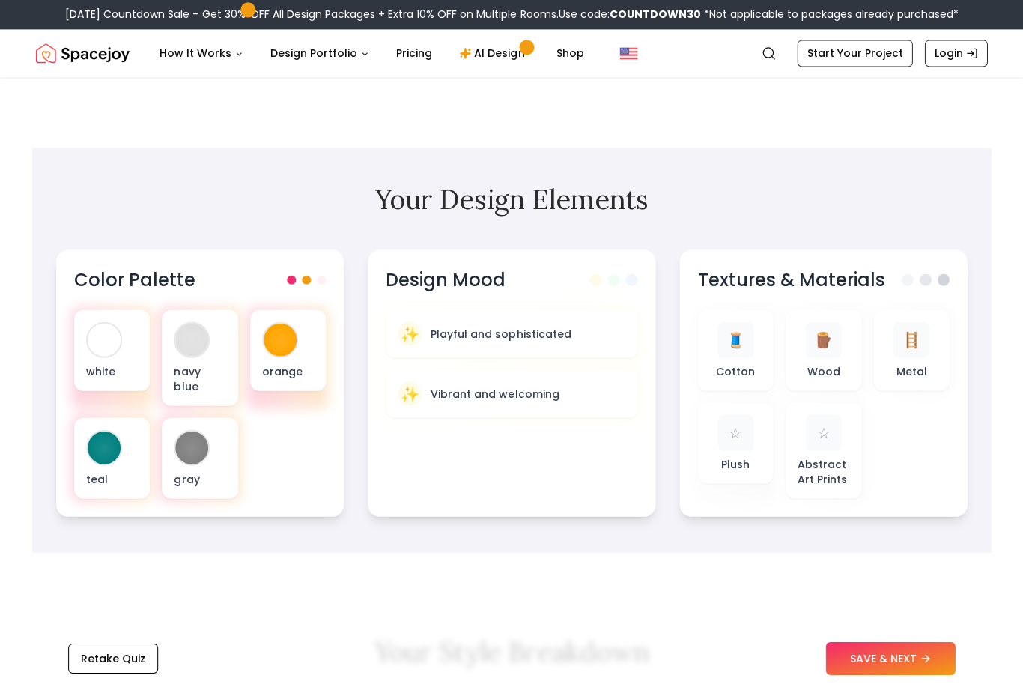
scroll to position [368, 0]
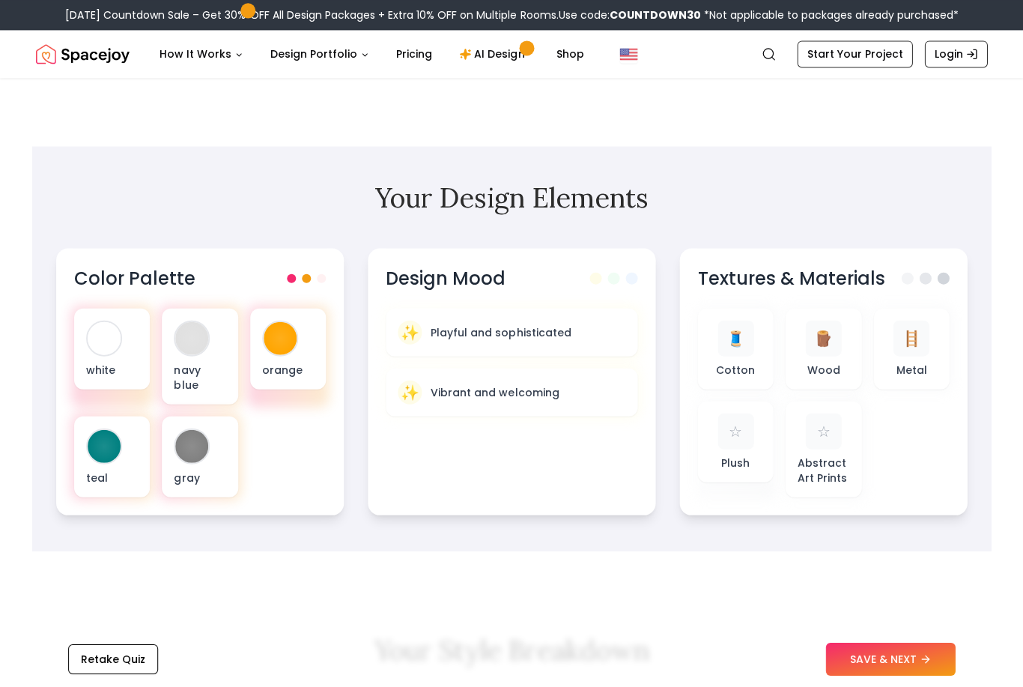
click at [96, 447] on div at bounding box center [104, 445] width 33 height 33
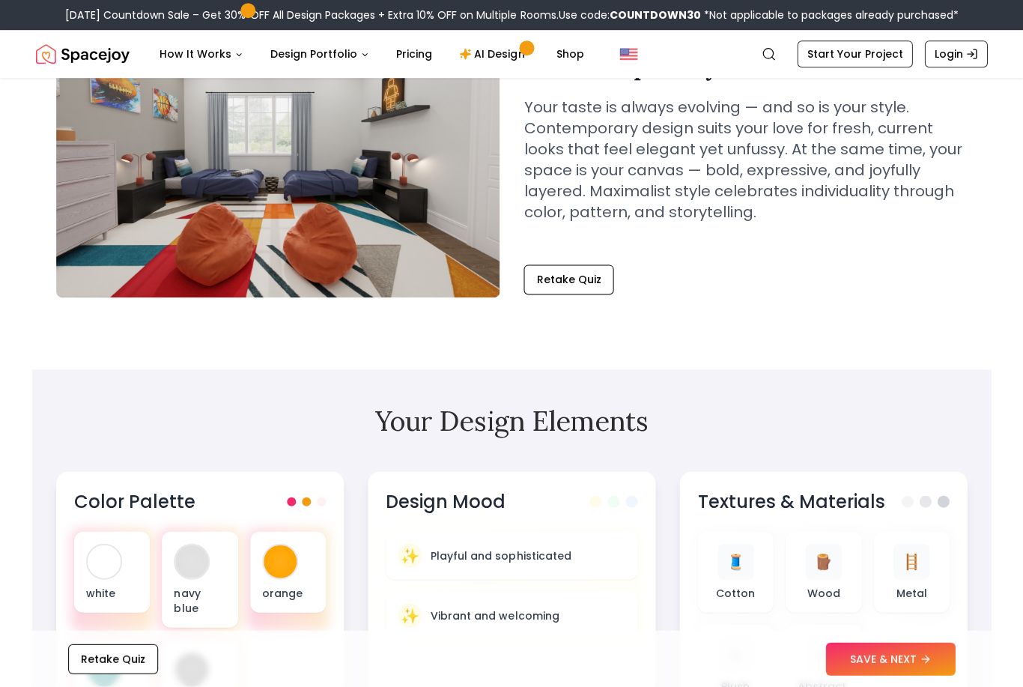
scroll to position [0, 0]
